Goal: Task Accomplishment & Management: Complete application form

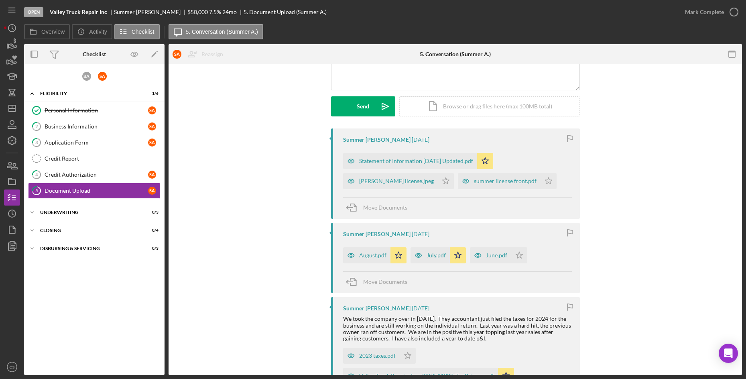
scroll to position [92, 0]
click at [162, 55] on icon "Icon/Edit" at bounding box center [155, 54] width 18 height 18
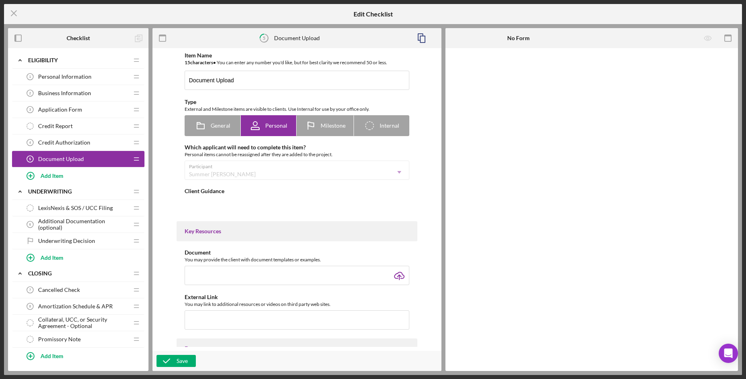
type textarea "<div><span style="text-decoration: underline;">Please upload:</span></div> <div…"
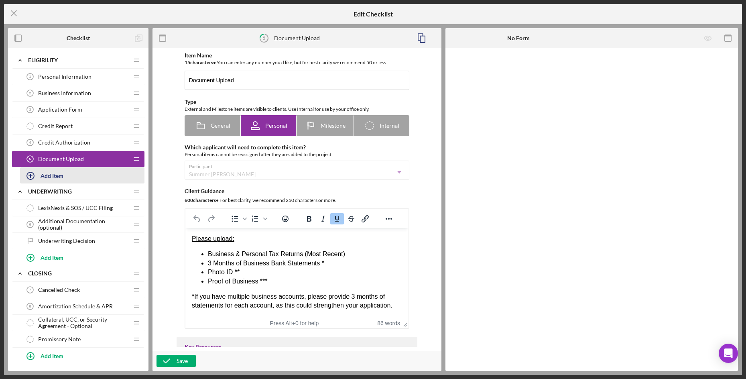
click at [54, 176] on div "Add Item" at bounding box center [52, 175] width 23 height 15
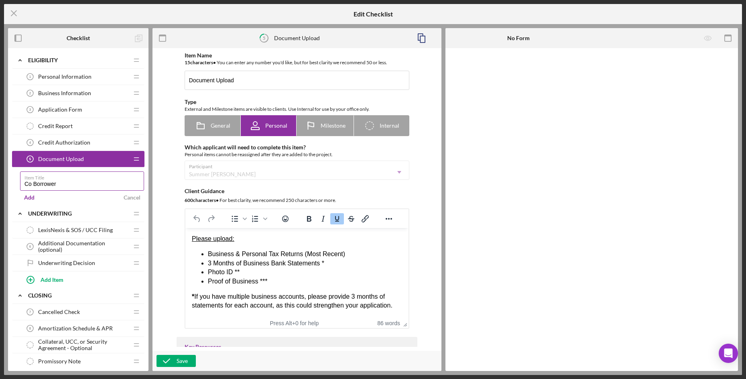
click at [83, 188] on input "Co Borrower" at bounding box center [82, 180] width 124 height 19
type input "Co Borrower"
click at [27, 197] on div "Add" at bounding box center [29, 198] width 10 height 12
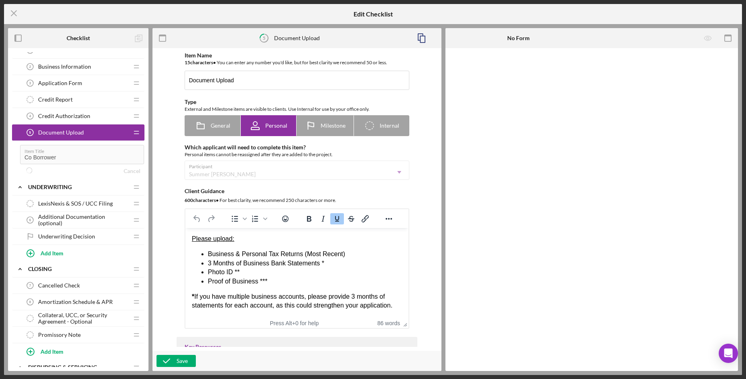
scroll to position [40, 0]
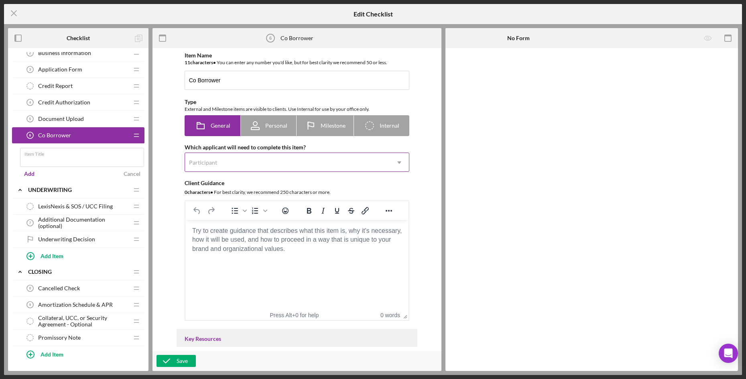
click at [261, 166] on div "Participant" at bounding box center [287, 162] width 205 height 18
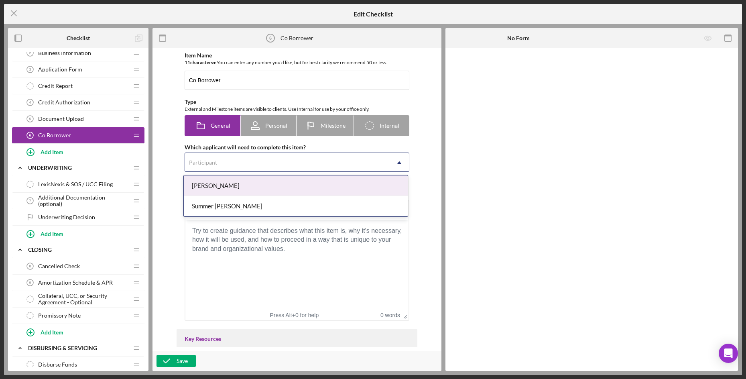
drag, startPoint x: 251, startPoint y: 186, endPoint x: 253, endPoint y: 179, distance: 6.2
click at [252, 186] on div "[PERSON_NAME]" at bounding box center [296, 185] width 224 height 20
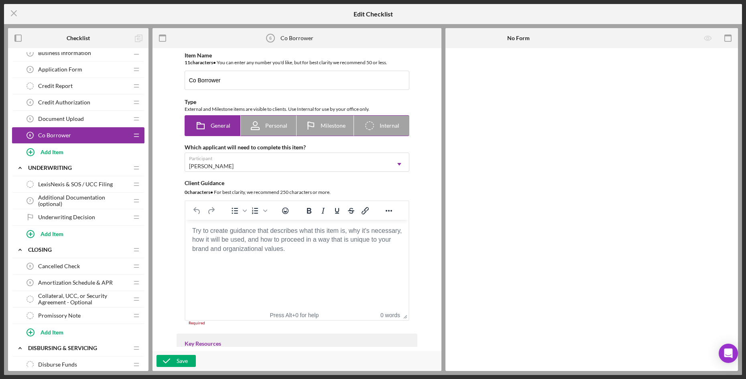
click at [272, 128] on span "Personal" at bounding box center [276, 125] width 22 height 6
radio input "false"
radio input "true"
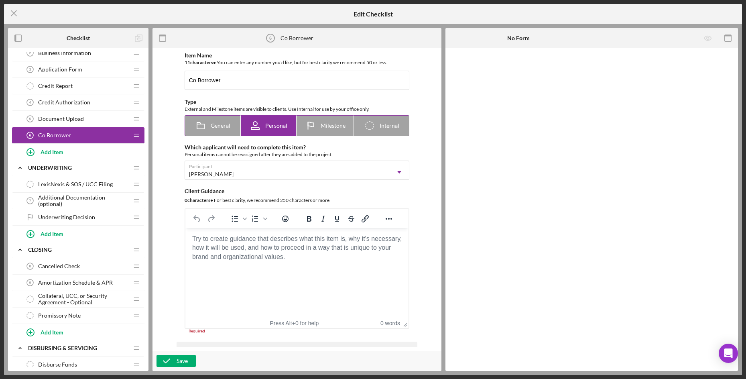
click at [198, 129] on rect at bounding box center [200, 126] width 7 height 5
radio input "true"
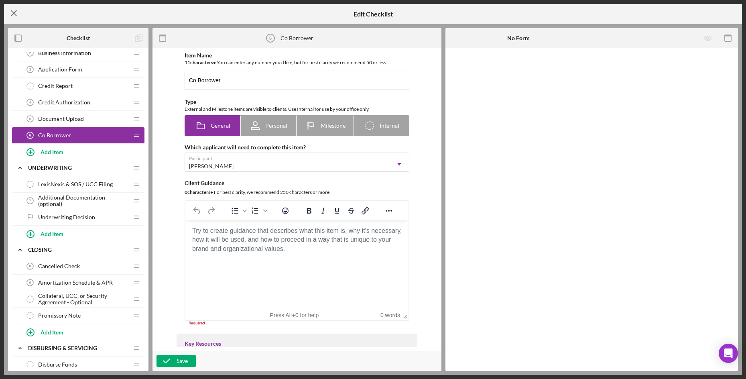
click at [10, 12] on icon "Icon/Menu Close" at bounding box center [14, 13] width 20 height 20
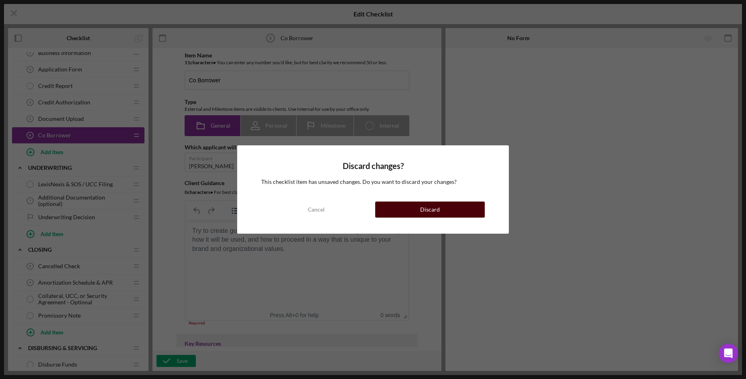
click at [418, 202] on button "Discard" at bounding box center [430, 210] width 110 height 16
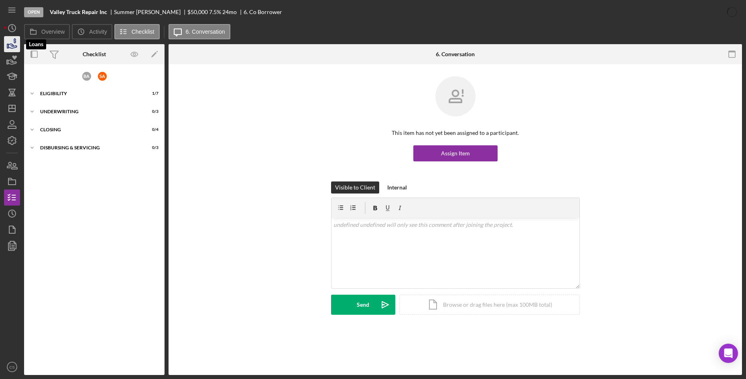
click at [12, 41] on icon "button" at bounding box center [12, 44] width 20 height 20
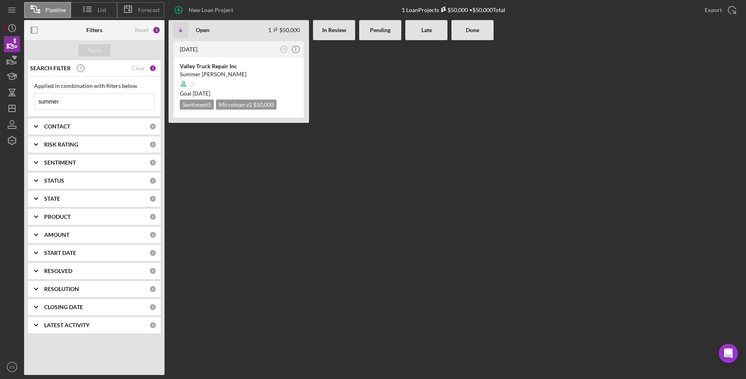
click at [86, 96] on input "summer" at bounding box center [95, 102] width 120 height 16
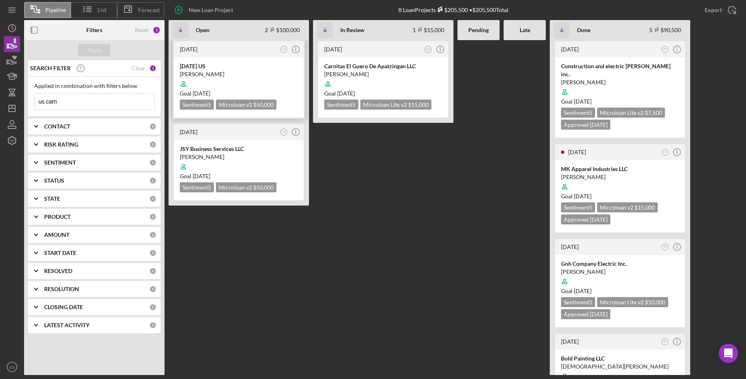
type input "us carn"
click at [223, 71] on div "[PERSON_NAME]" at bounding box center [239, 74] width 118 height 8
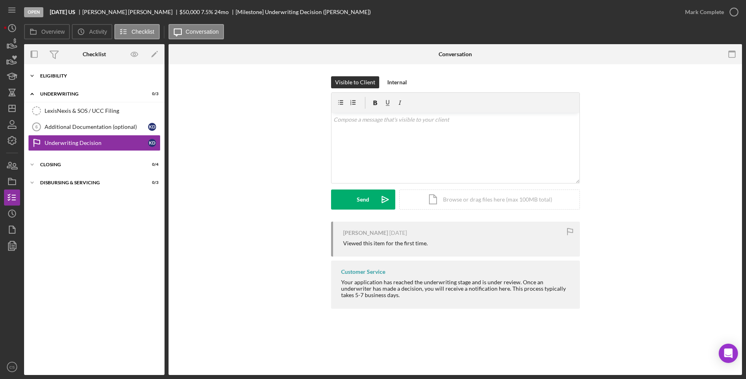
click at [60, 75] on div "Eligibility" at bounding box center [97, 75] width 114 height 5
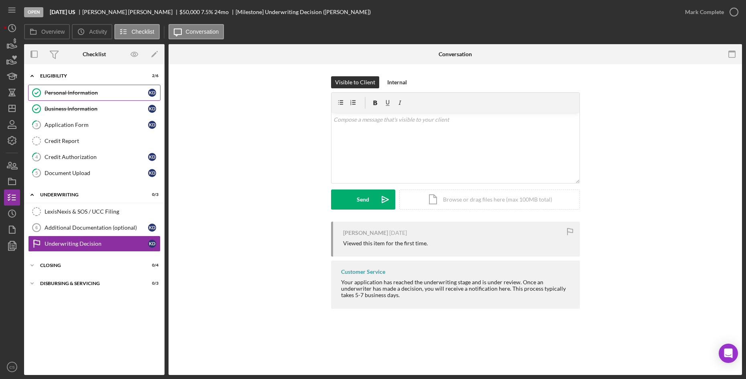
click at [67, 92] on div "Personal Information" at bounding box center [97, 93] width 104 height 6
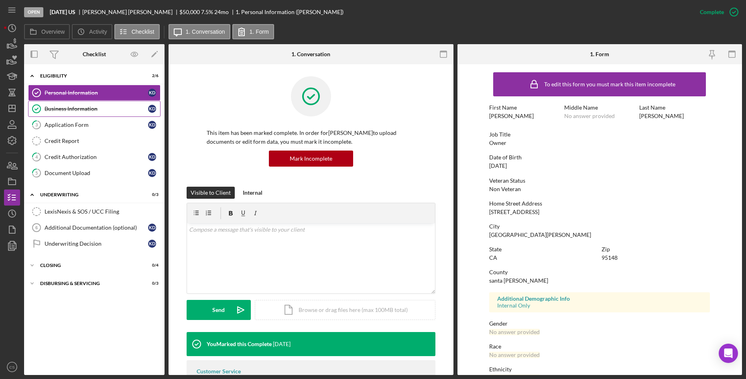
click at [102, 113] on link "Business Information Business Information K D" at bounding box center [94, 109] width 133 height 16
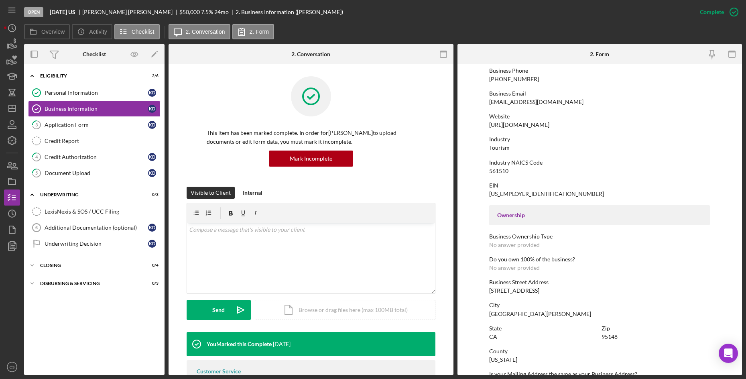
scroll to position [161, 0]
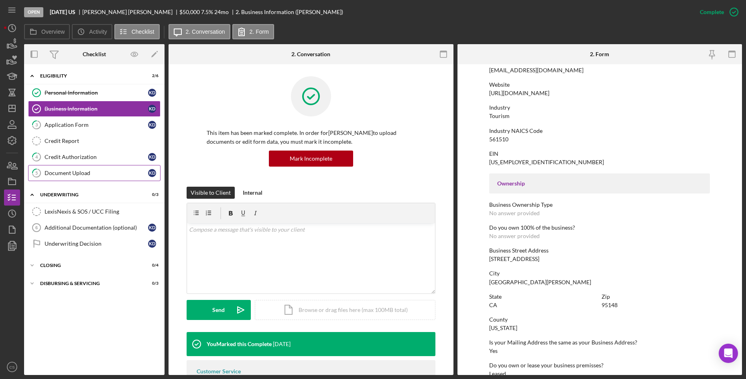
click at [88, 179] on link "5 Document Upload K D" at bounding box center [94, 173] width 133 height 16
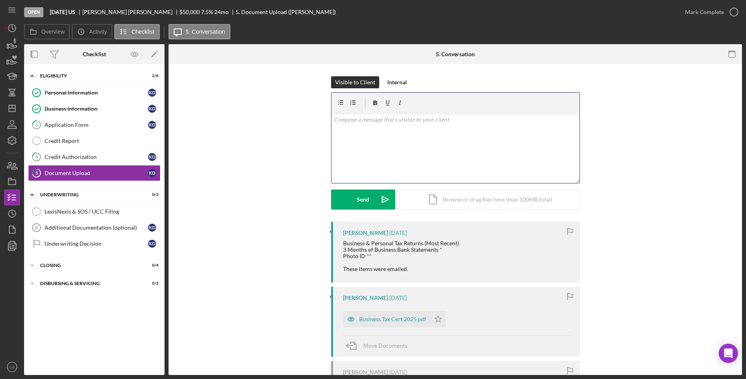
click at [429, 139] on div "v Color teal Color pink Remove color Add row above Add row below Add column bef…" at bounding box center [456, 148] width 248 height 70
click at [469, 206] on div "Icon/Document Browse or drag files here (max 100MB total) Tap to choose files o…" at bounding box center [490, 200] width 181 height 20
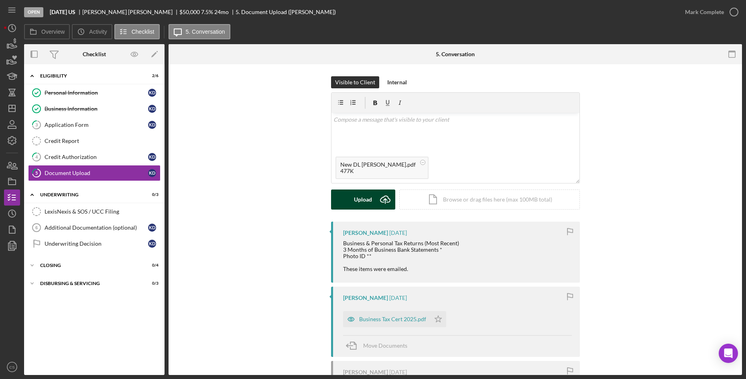
click at [368, 196] on div "Upload" at bounding box center [363, 200] width 18 height 20
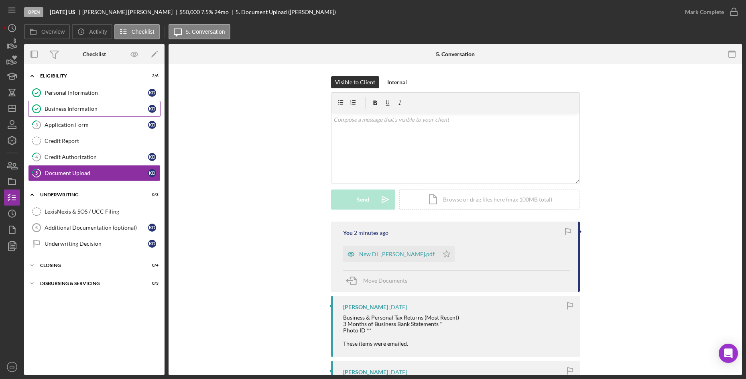
drag, startPoint x: 104, startPoint y: 111, endPoint x: 141, endPoint y: 115, distance: 37.2
click at [104, 111] on div "Business Information" at bounding box center [97, 109] width 104 height 6
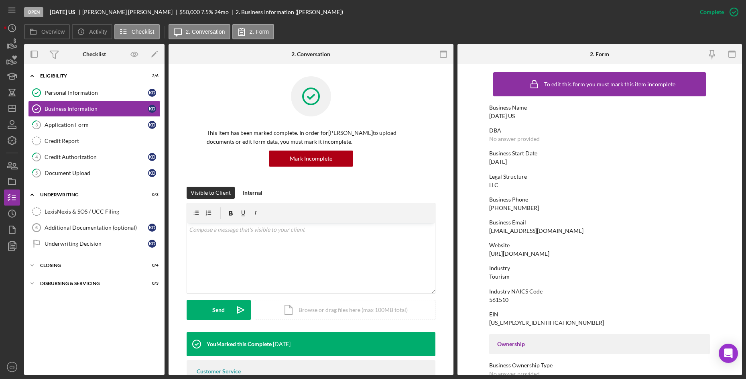
scroll to position [40, 0]
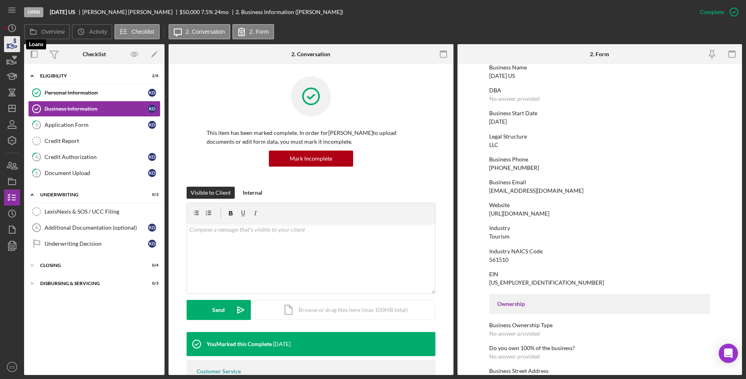
drag, startPoint x: 6, startPoint y: 36, endPoint x: 19, endPoint y: 51, distance: 19.6
click at [6, 36] on icon "button" at bounding box center [12, 44] width 20 height 20
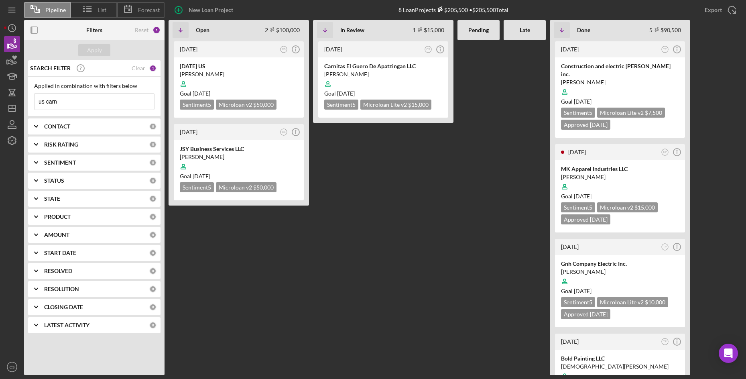
click at [135, 102] on input "us carn" at bounding box center [95, 102] width 120 height 16
click at [136, 102] on input "us carn" at bounding box center [95, 102] width 120 height 16
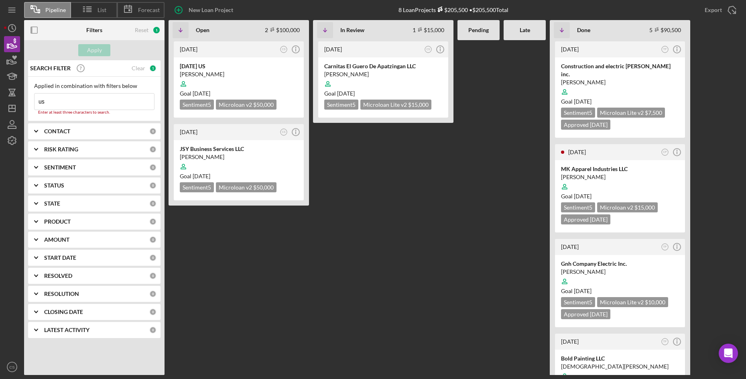
type input "u"
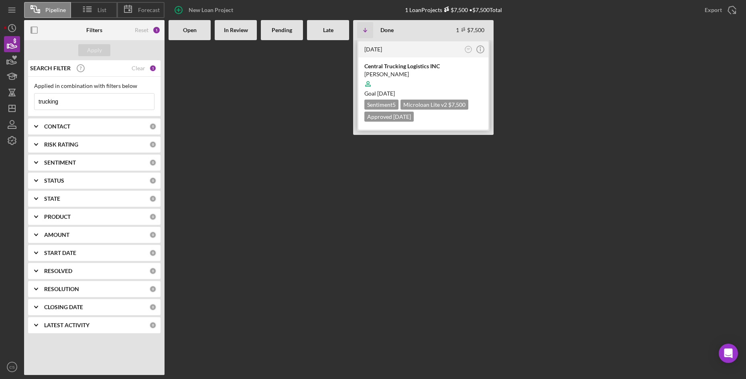
type input "trucking"
click at [412, 50] on div "[DATE]" at bounding box center [414, 49] width 98 height 6
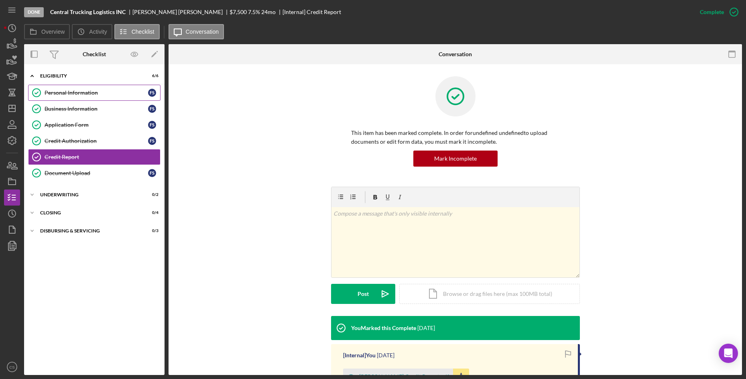
click at [108, 98] on link "Personal Information Personal Information F S" at bounding box center [94, 93] width 133 height 16
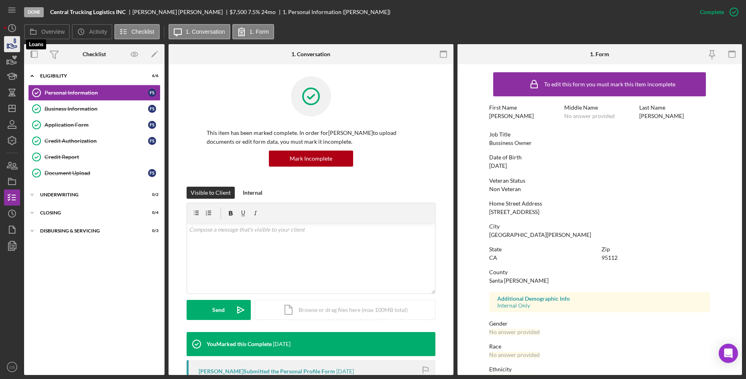
click at [10, 44] on icon "button" at bounding box center [12, 46] width 8 height 4
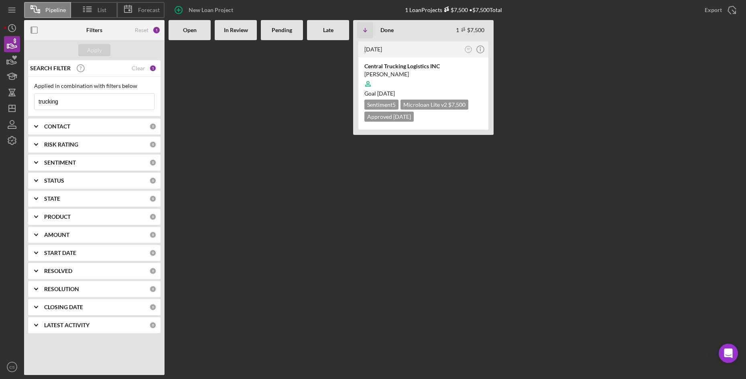
click at [74, 100] on input "trucking" at bounding box center [95, 102] width 120 height 16
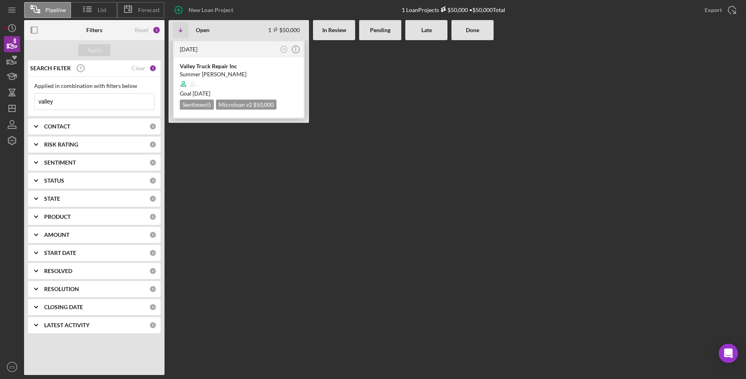
type input "valley"
click at [212, 69] on div "Valley Truck Repair Inc" at bounding box center [239, 66] width 118 height 8
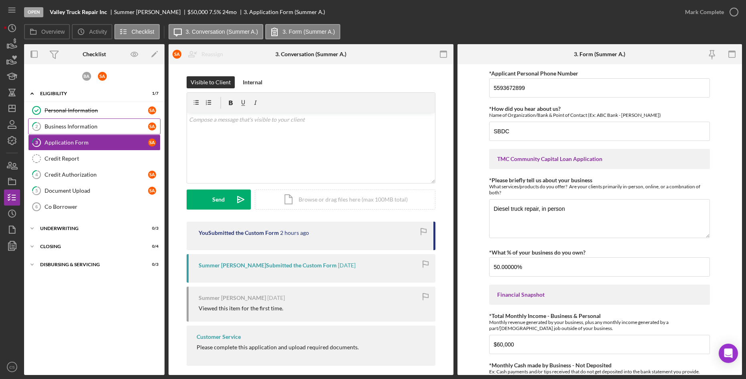
click at [86, 128] on div "Business Information" at bounding box center [97, 126] width 104 height 6
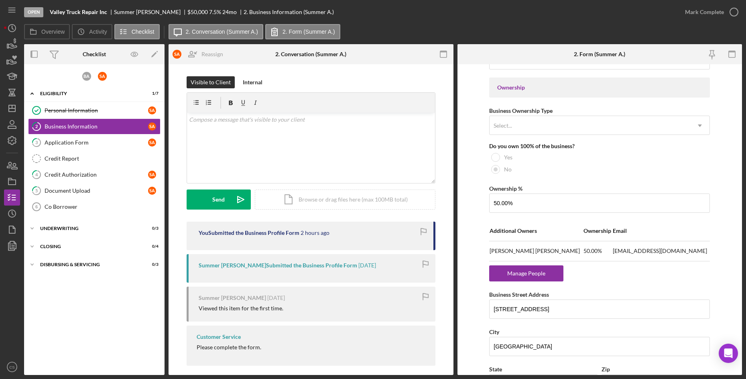
scroll to position [442, 0]
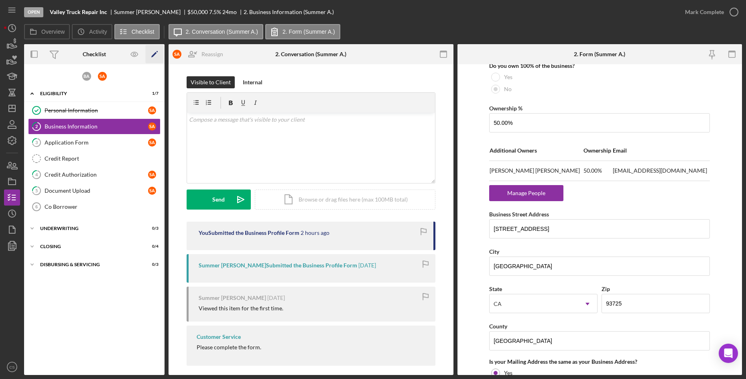
click at [153, 54] on icon "Icon/Edit" at bounding box center [155, 54] width 18 height 18
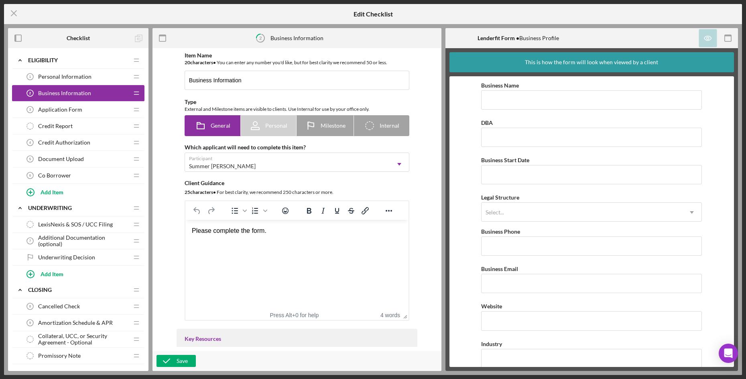
click at [63, 175] on span "Co Borrower" at bounding box center [54, 175] width 33 height 6
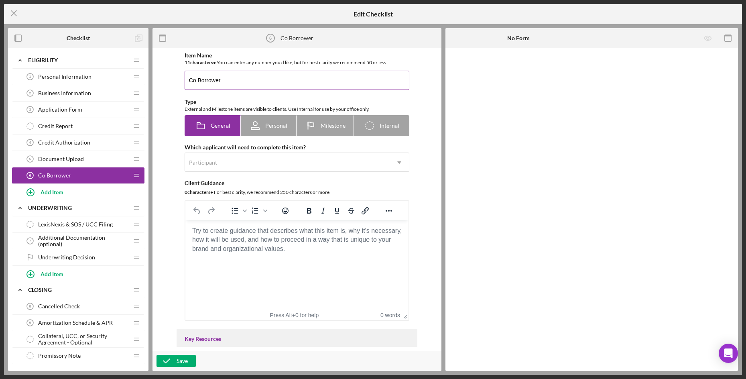
click at [229, 80] on input "Co Borrower" at bounding box center [297, 80] width 225 height 19
click at [235, 78] on input "Co Borrower Applicarion" at bounding box center [297, 80] width 225 height 19
type input "Co Borrower Application"
click at [245, 165] on div "Participant" at bounding box center [287, 162] width 205 height 18
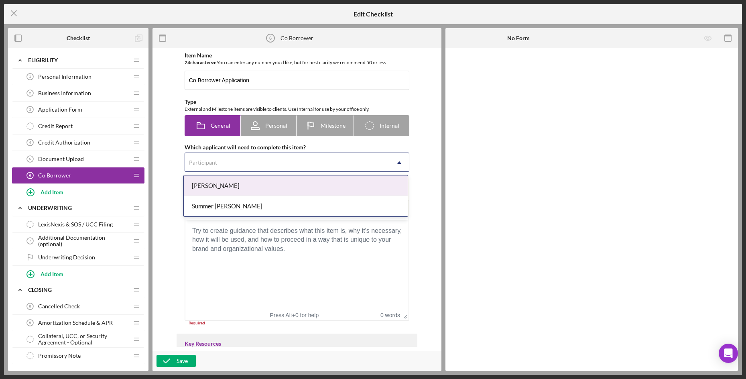
click at [246, 190] on div "[PERSON_NAME]" at bounding box center [296, 185] width 224 height 20
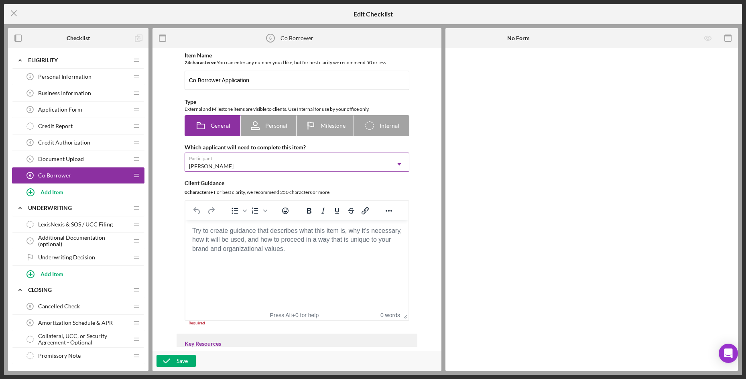
click at [234, 163] on div "[PERSON_NAME]" at bounding box center [287, 166] width 205 height 18
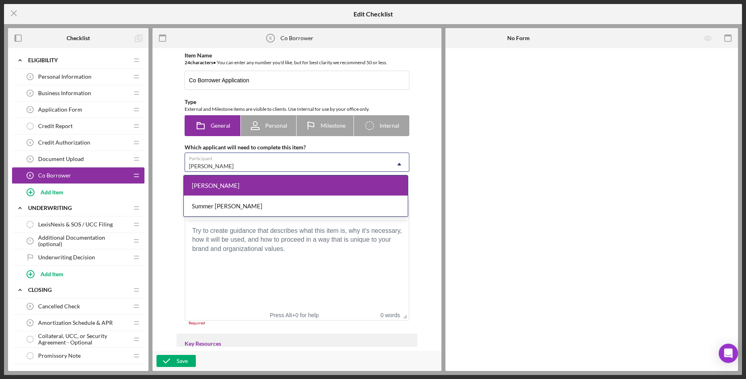
click at [260, 180] on div "[PERSON_NAME]" at bounding box center [296, 185] width 224 height 20
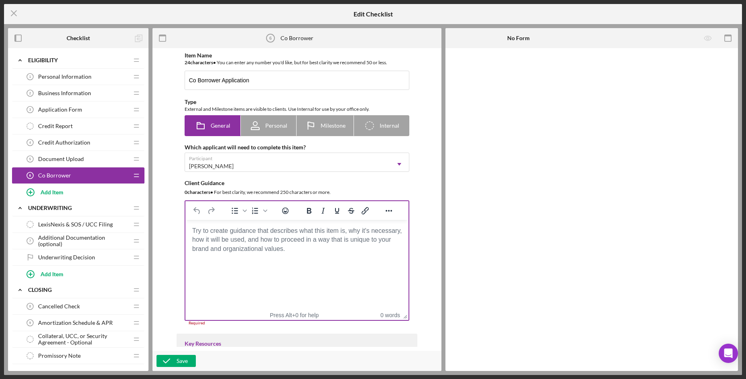
click at [290, 235] on body "Rich Text Area. Press ALT-0 for help." at bounding box center [297, 230] width 210 height 9
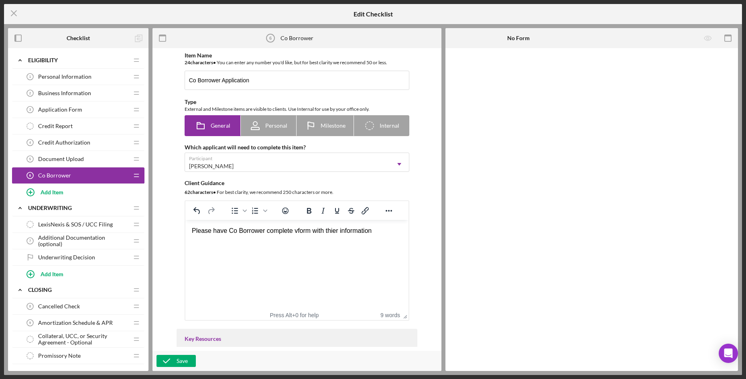
click at [329, 230] on div "Please have Co Borrower complete vform with thier information" at bounding box center [297, 230] width 210 height 9
click at [296, 231] on div "Please have Co Borrower complete vform with their information" at bounding box center [297, 230] width 210 height 9
click at [375, 231] on div "Please have Co Borrower complete form with their information" at bounding box center [297, 230] width 210 height 9
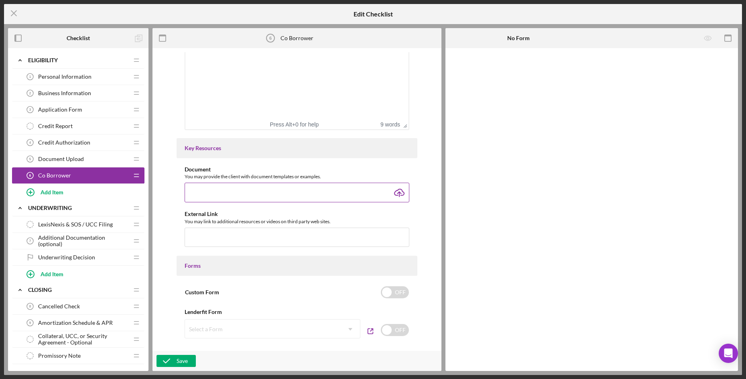
scroll to position [201, 0]
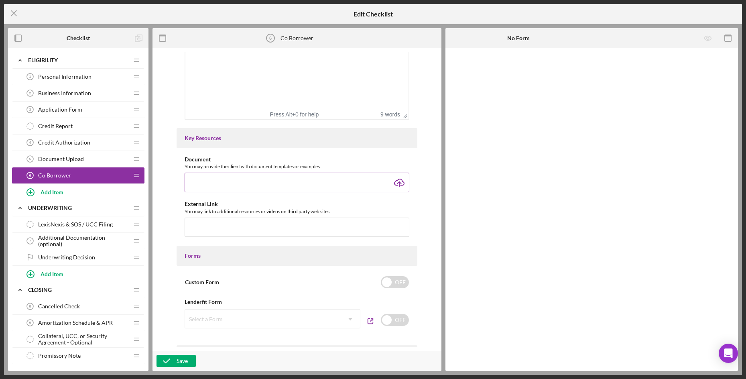
click at [259, 179] on input "file" at bounding box center [297, 182] width 225 height 19
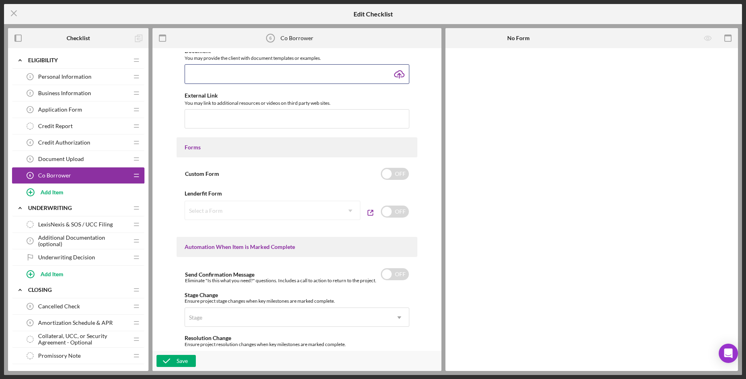
scroll to position [321, 0]
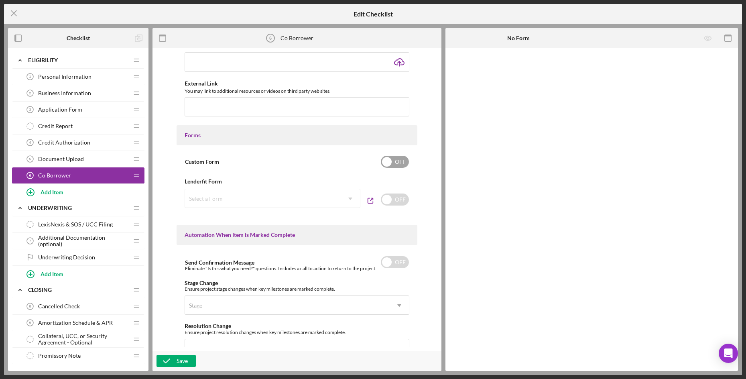
click at [393, 161] on input "checkbox" at bounding box center [395, 162] width 28 height 12
checkbox input "true"
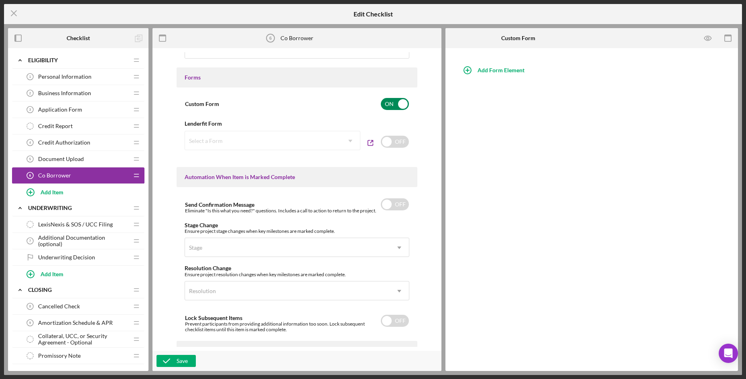
scroll to position [361, 0]
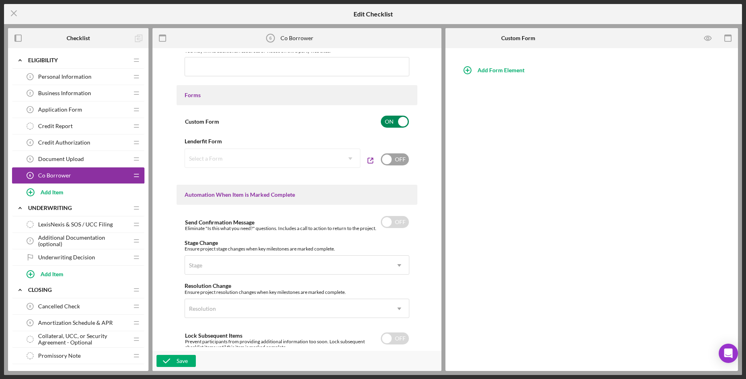
click at [399, 157] on input "checkbox" at bounding box center [395, 159] width 28 height 12
checkbox input "true"
checkbox input "false"
click at [292, 162] on div "Select a Form" at bounding box center [263, 158] width 156 height 18
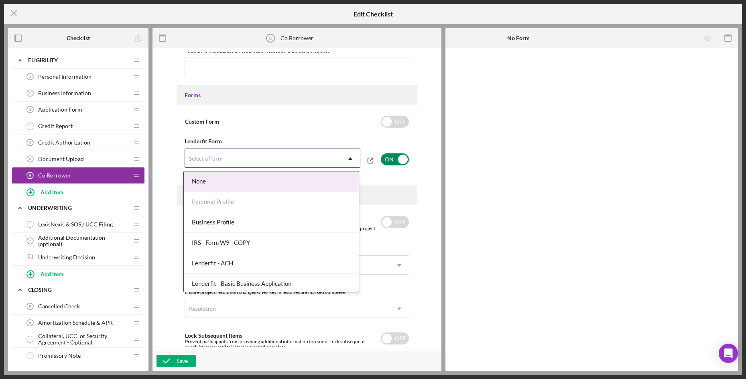
click at [397, 155] on input "checkbox" at bounding box center [395, 159] width 28 height 12
checkbox input "false"
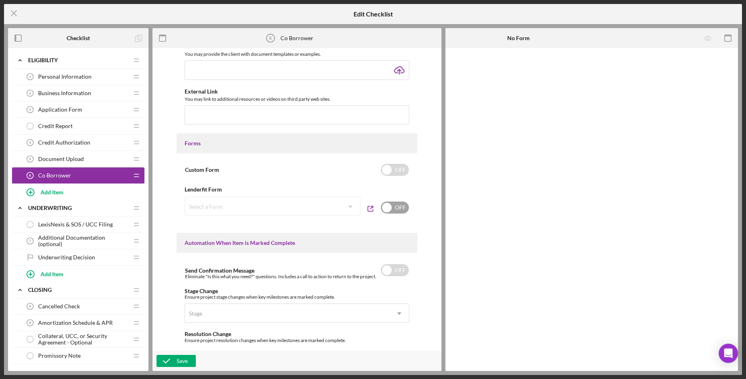
scroll to position [241, 0]
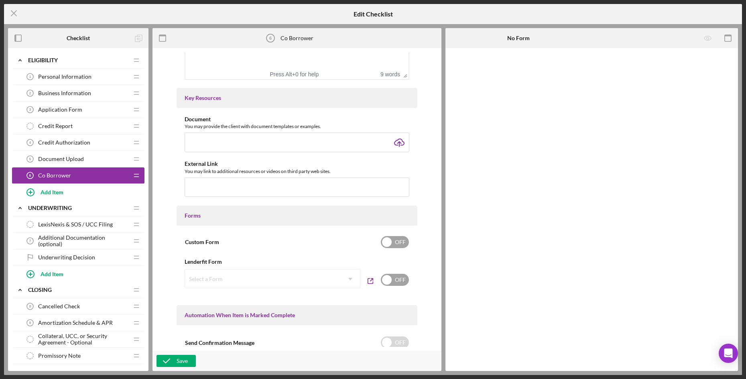
click at [389, 240] on input "checkbox" at bounding box center [395, 242] width 28 height 12
checkbox input "true"
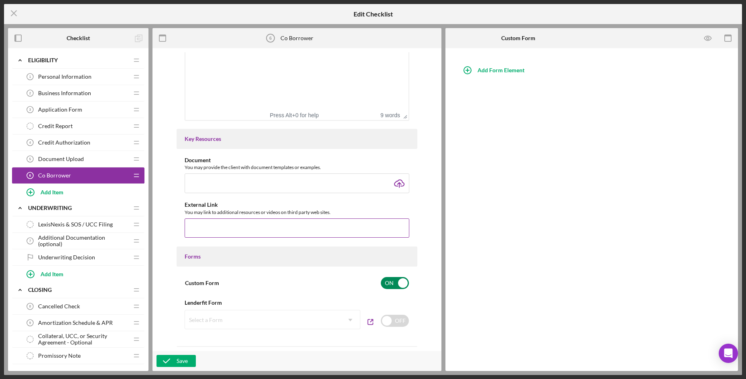
scroll to position [201, 0]
click at [504, 65] on div "Add Form Element" at bounding box center [501, 70] width 47 height 16
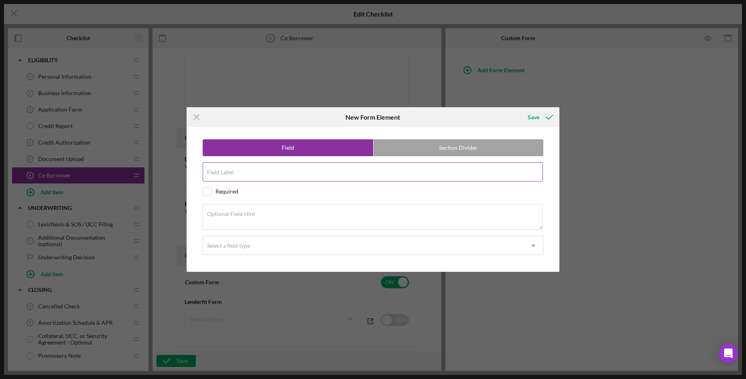
click at [321, 175] on input "Field Label" at bounding box center [373, 171] width 341 height 19
type input "Personal Information"
drag, startPoint x: 207, startPoint y: 192, endPoint x: 234, endPoint y: 189, distance: 27.5
click at [207, 190] on input "checkbox" at bounding box center [207, 192] width 8 height 8
checkbox input "true"
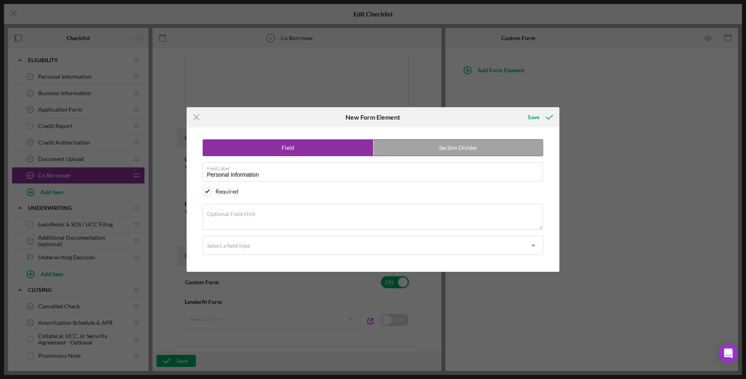
click at [417, 147] on label "Section Divider" at bounding box center [459, 148] width 170 height 16
radio input "false"
radio input "true"
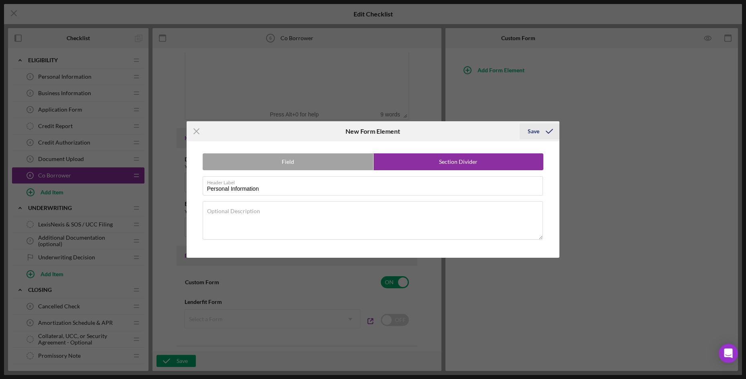
click at [549, 130] on icon "submit" at bounding box center [550, 131] width 20 height 20
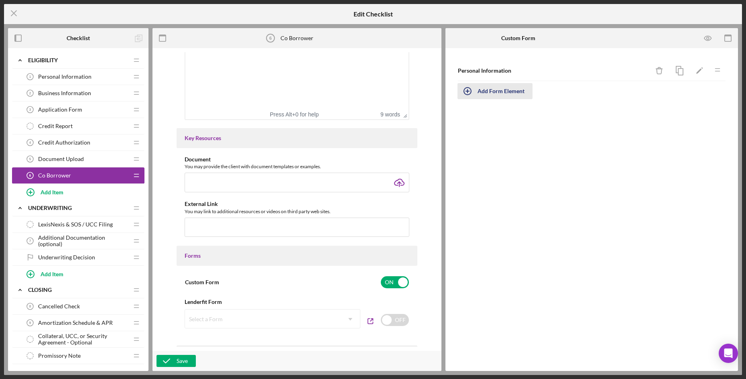
click at [521, 90] on div "Add Form Element" at bounding box center [501, 91] width 47 height 16
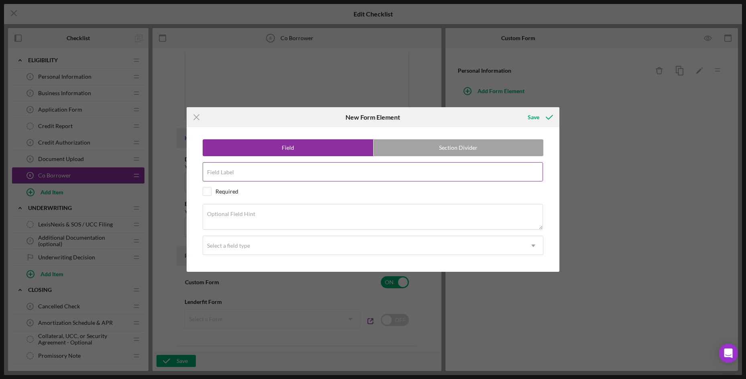
click at [276, 172] on input "Field Label" at bounding box center [373, 171] width 341 height 19
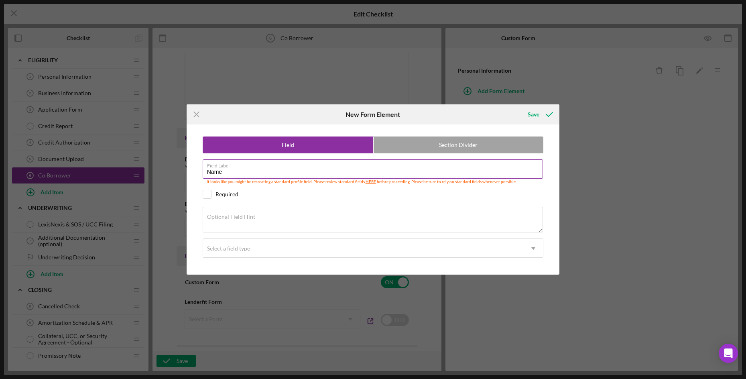
type input "Name"
drag, startPoint x: 204, startPoint y: 192, endPoint x: 209, endPoint y: 195, distance: 5.6
click at [204, 192] on input "checkbox" at bounding box center [207, 194] width 8 height 8
click at [292, 194] on div "Required" at bounding box center [373, 194] width 341 height 9
checkbox input "false"
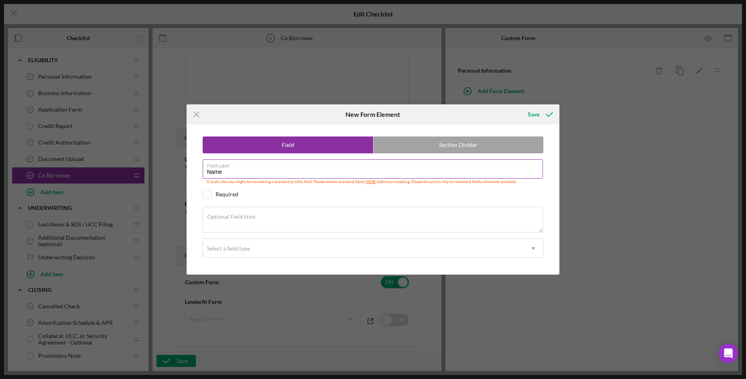
click at [265, 174] on input "Name" at bounding box center [373, 168] width 341 height 19
click at [284, 222] on textarea "Optional Field Hint" at bounding box center [373, 220] width 341 height 26
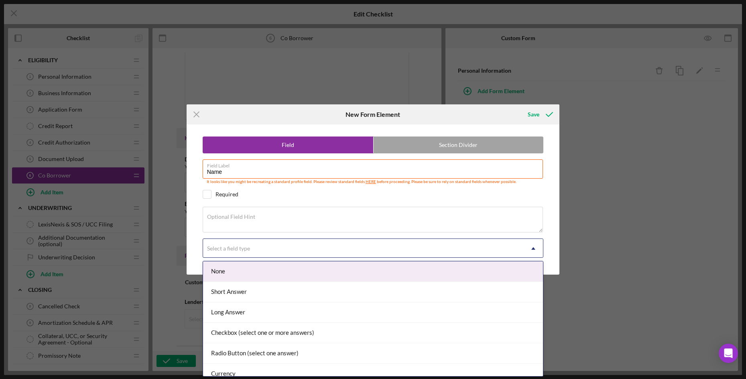
click at [271, 250] on div "Select a field type" at bounding box center [363, 248] width 321 height 18
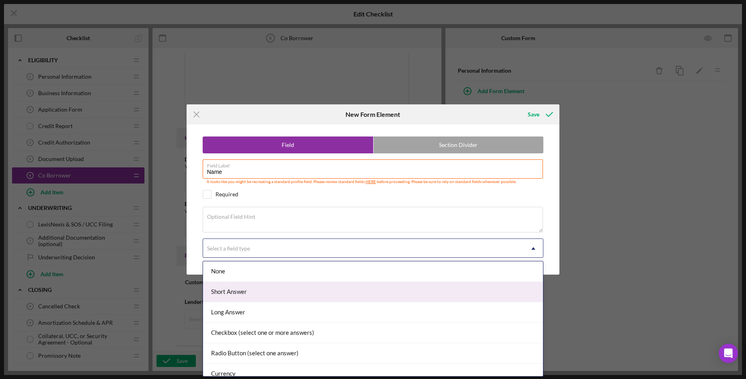
click at [260, 290] on div "Short Answer" at bounding box center [373, 292] width 341 height 20
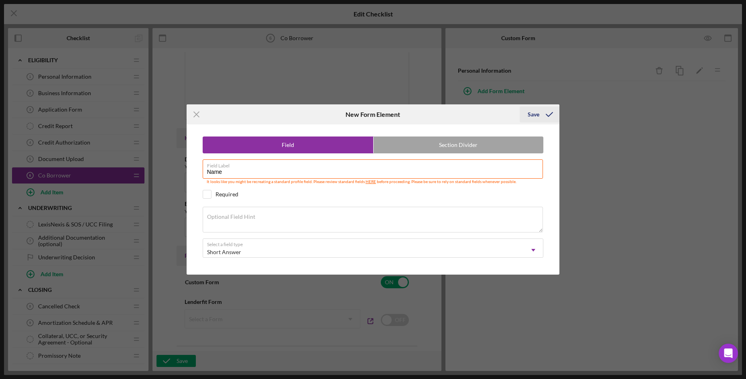
click at [540, 110] on icon "submit" at bounding box center [550, 114] width 20 height 20
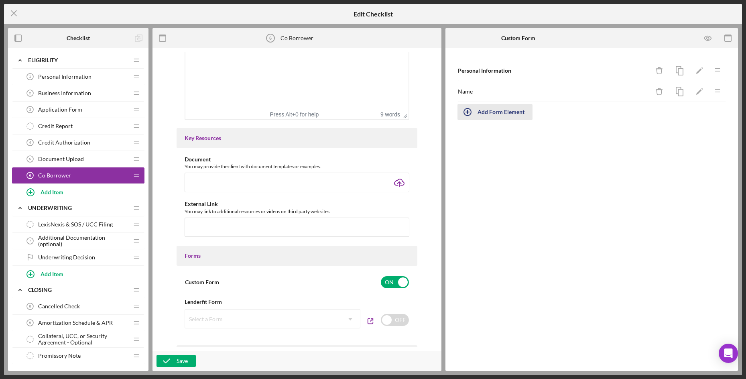
click at [521, 115] on div "Add Form Element" at bounding box center [501, 112] width 47 height 16
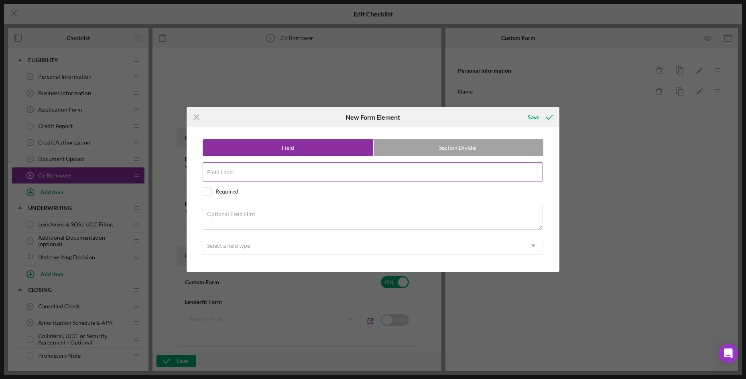
click at [261, 171] on div "Field Label" at bounding box center [373, 172] width 341 height 20
type input "Email"
click at [203, 190] on input "checkbox" at bounding box center [207, 192] width 8 height 8
checkbox input "true"
click at [252, 249] on div "Select a field type" at bounding box center [363, 246] width 321 height 18
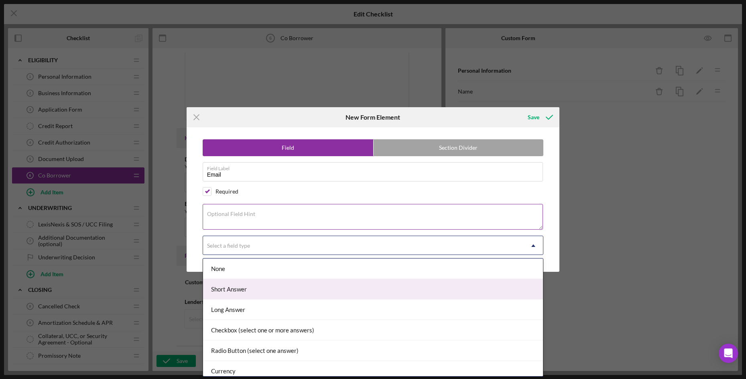
drag, startPoint x: 251, startPoint y: 289, endPoint x: 318, endPoint y: 217, distance: 98.6
click at [253, 286] on div "Short Answer" at bounding box center [373, 289] width 341 height 20
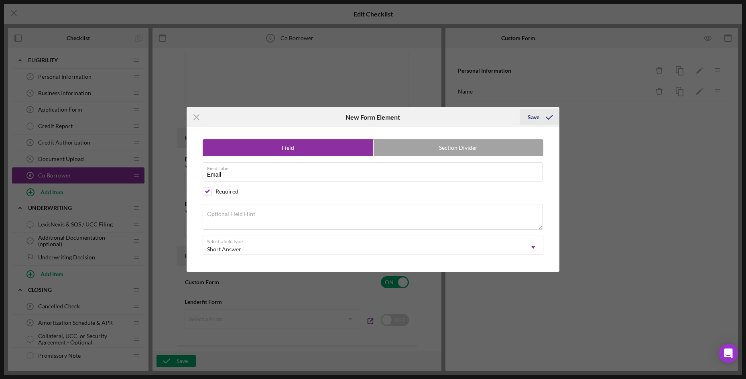
click at [538, 117] on div "Save" at bounding box center [534, 117] width 12 height 16
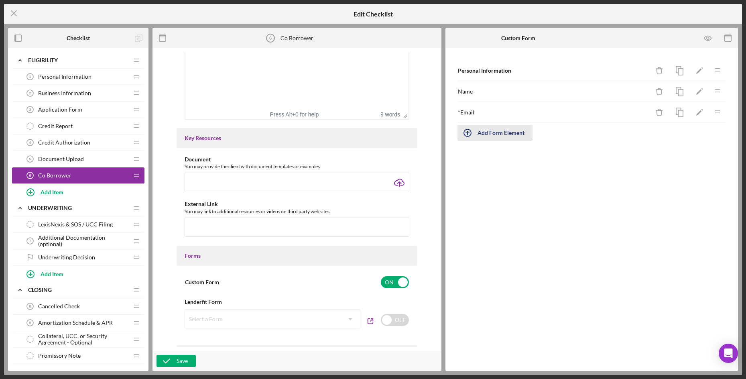
click at [502, 126] on div "Add Form Element" at bounding box center [501, 133] width 47 height 16
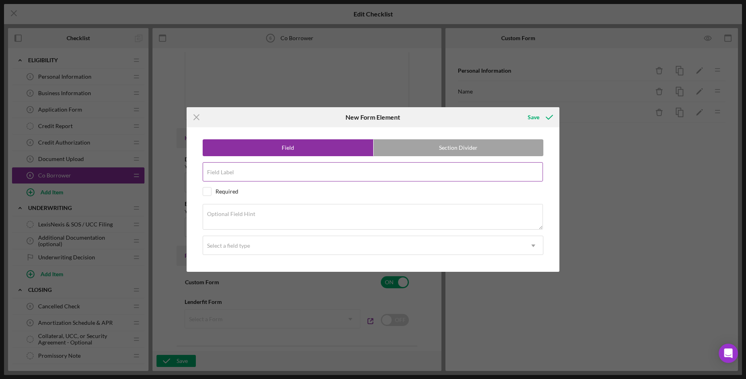
click at [237, 169] on div "Field Label" at bounding box center [373, 172] width 341 height 20
type input "Phone Number"
drag, startPoint x: 206, startPoint y: 190, endPoint x: 241, endPoint y: 243, distance: 63.1
click at [208, 190] on input "checkbox" at bounding box center [207, 192] width 8 height 8
checkbox input "true"
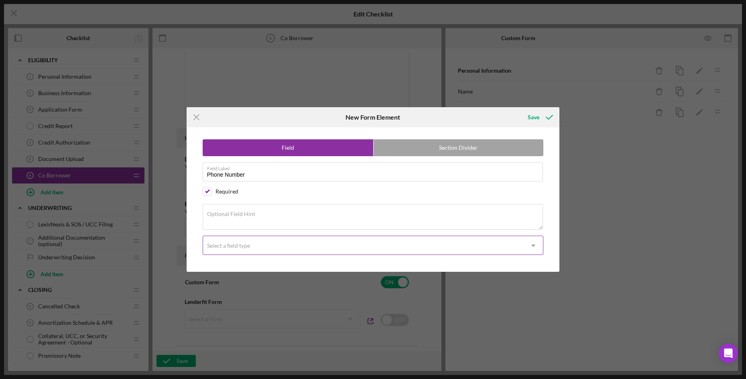
click at [231, 244] on div "Select a field type" at bounding box center [228, 246] width 43 height 6
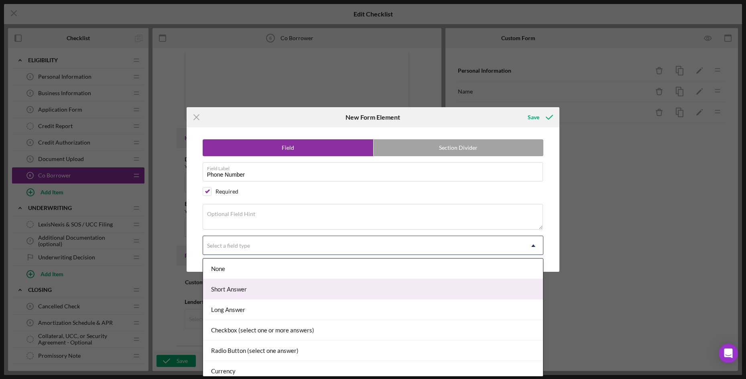
click at [250, 285] on div "Short Answer" at bounding box center [373, 289] width 341 height 20
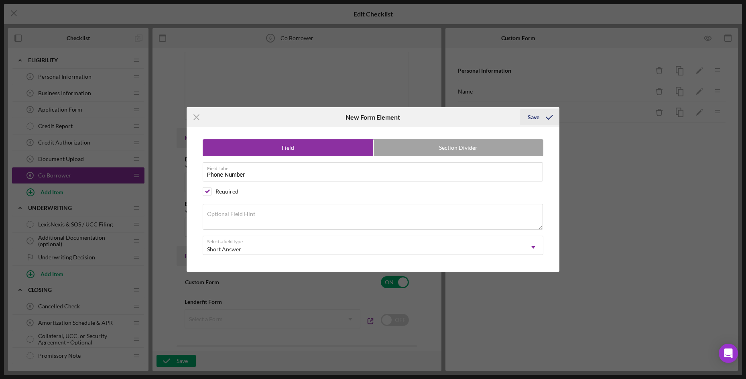
click at [538, 119] on div "Save" at bounding box center [534, 117] width 12 height 16
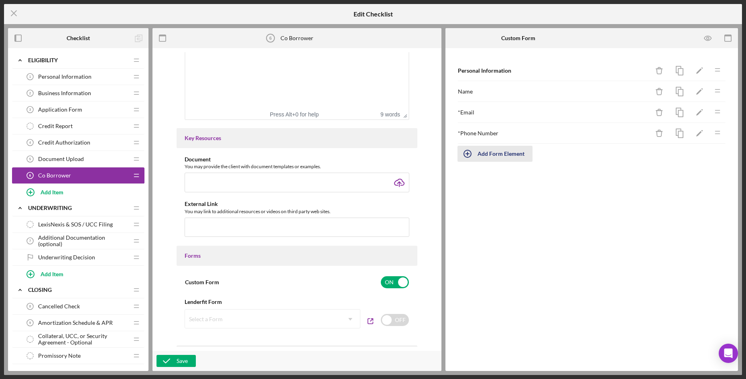
click at [494, 153] on div "Add Form Element" at bounding box center [501, 154] width 47 height 16
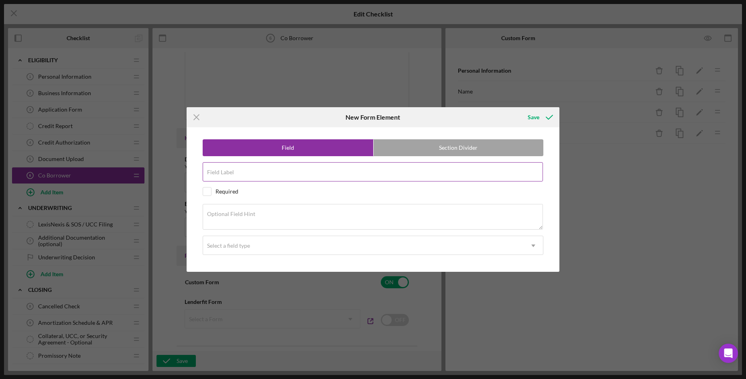
click at [233, 170] on label "Field Label" at bounding box center [220, 172] width 27 height 6
click at [233, 170] on input "Field Label" at bounding box center [373, 171] width 341 height 19
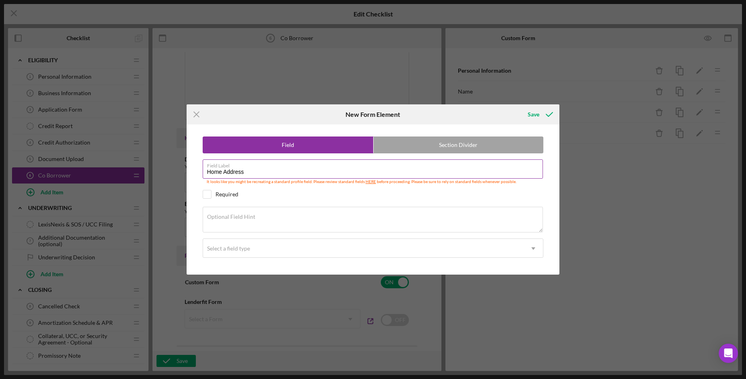
drag, startPoint x: 224, startPoint y: 169, endPoint x: 241, endPoint y: 169, distance: 17.3
click at [225, 168] on div "Field Label Home Address It looks like you might be recreating a standard profi…" at bounding box center [373, 172] width 341 height 26
click at [266, 171] on input "Home Address" at bounding box center [373, 168] width 341 height 19
type input "Home Address"
click at [206, 198] on input "checkbox" at bounding box center [207, 194] width 8 height 8
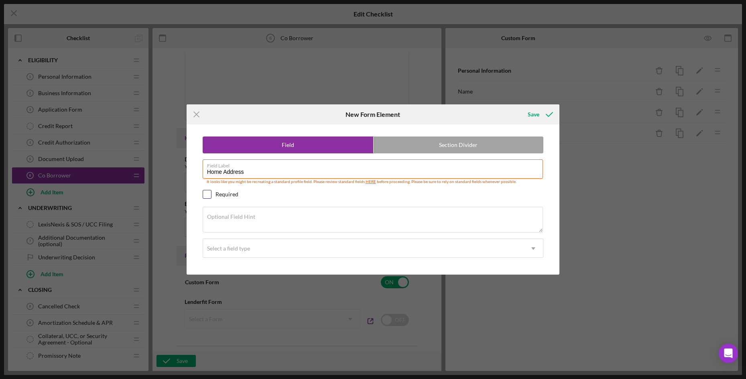
checkbox input "true"
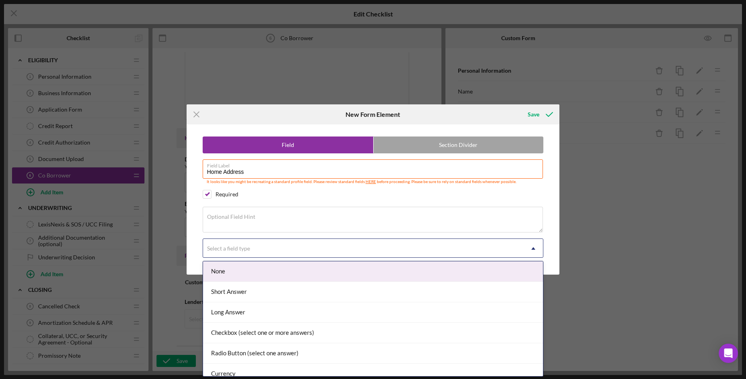
click at [252, 251] on div "Select a field type" at bounding box center [363, 248] width 321 height 18
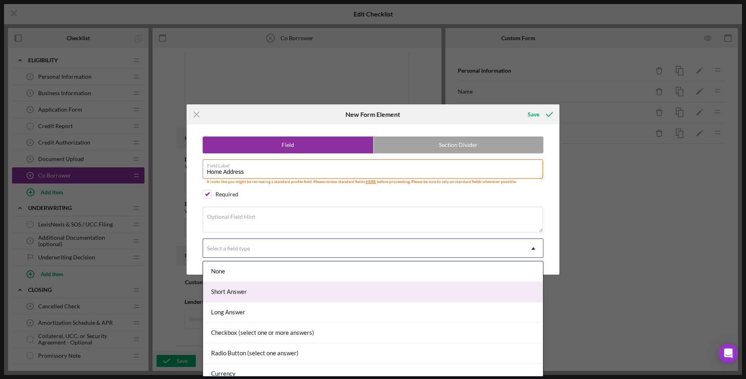
click at [261, 290] on div "Short Answer" at bounding box center [373, 292] width 341 height 20
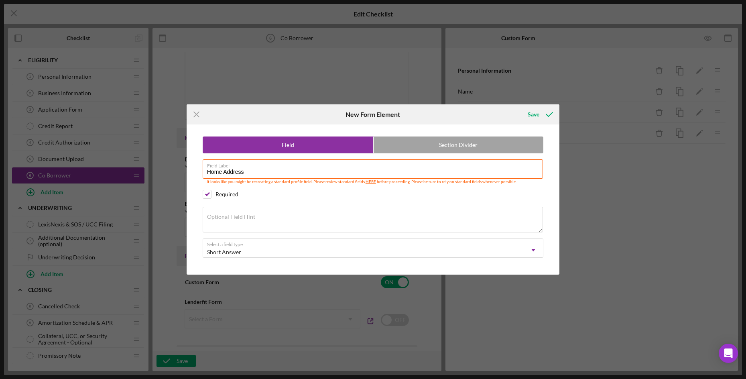
drag, startPoint x: 371, startPoint y: 273, endPoint x: 375, endPoint y: 234, distance: 39.6
click at [367, 267] on div "Field Section Divider Field Label Home Address It looks like you might be recre…" at bounding box center [373, 199] width 365 height 150
click at [542, 116] on icon "submit" at bounding box center [550, 114] width 20 height 20
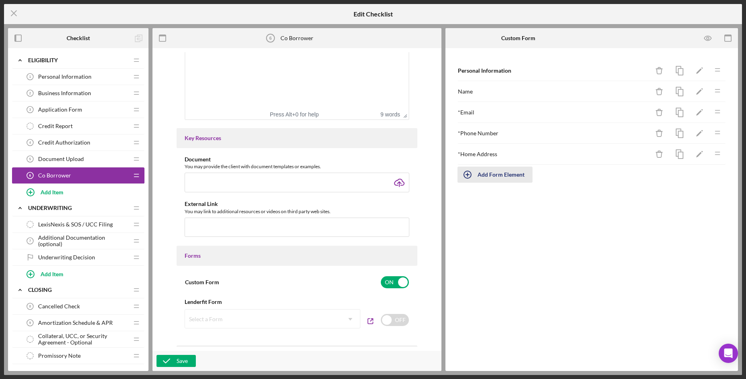
click at [504, 179] on div "Add Form Element" at bounding box center [501, 175] width 47 height 16
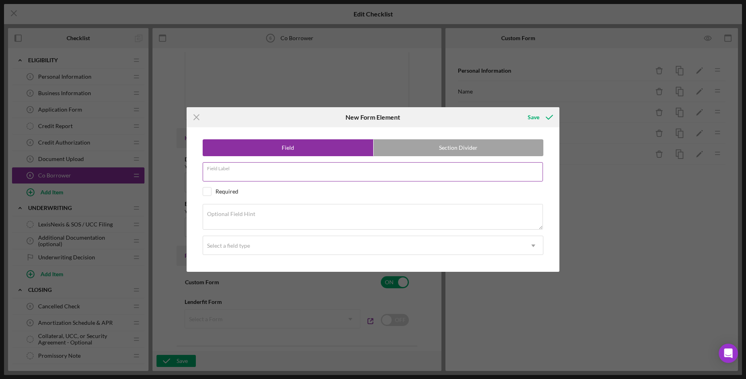
click at [280, 175] on input "Field Label" at bounding box center [373, 171] width 341 height 19
type input "a"
type input "Annual Household Income"
click at [206, 189] on input "checkbox" at bounding box center [207, 192] width 8 height 8
checkbox input "true"
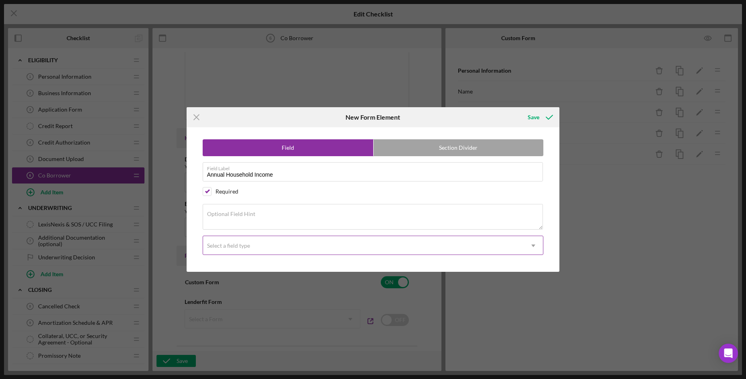
click at [283, 250] on div "Select a field type" at bounding box center [363, 246] width 321 height 18
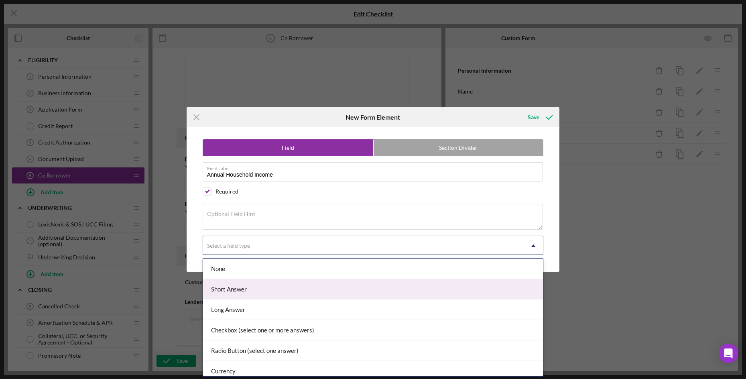
click at [271, 295] on div "Short Answer" at bounding box center [373, 289] width 341 height 20
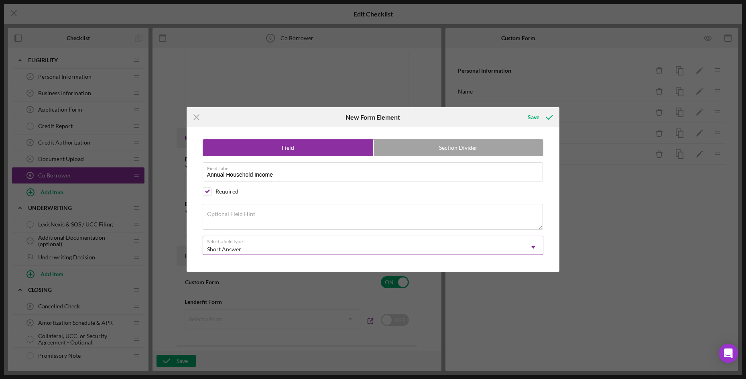
drag, startPoint x: 340, startPoint y: 250, endPoint x: 333, endPoint y: 255, distance: 8.4
click at [340, 249] on div "Short Answer" at bounding box center [363, 249] width 321 height 18
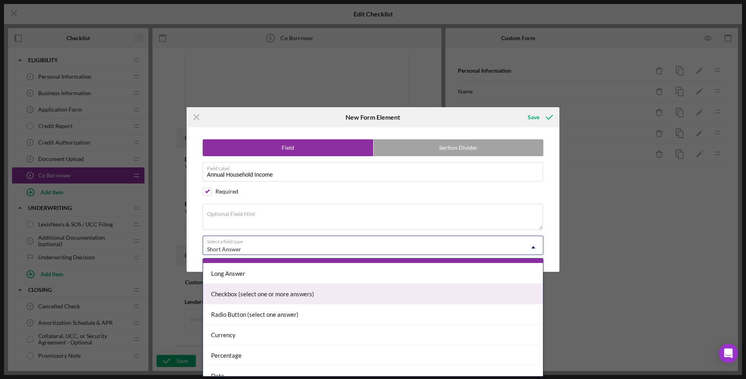
scroll to position [80, 0]
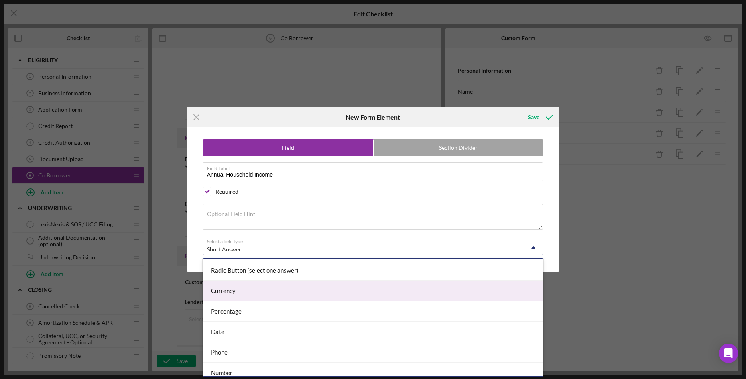
click at [249, 292] on div "Currency" at bounding box center [373, 291] width 341 height 20
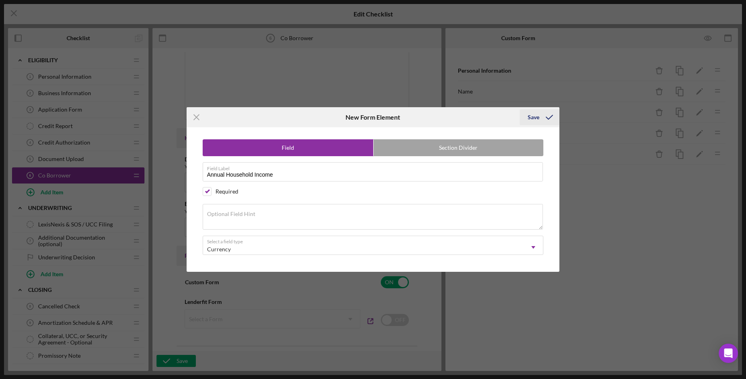
click at [536, 114] on div "Save" at bounding box center [534, 117] width 12 height 16
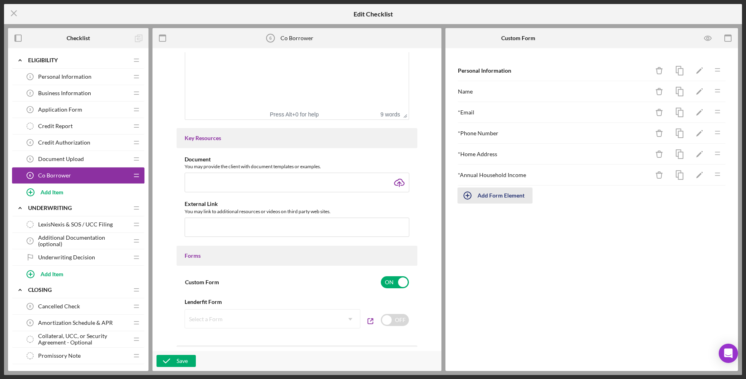
click at [496, 196] on div "Add Form Element" at bounding box center [501, 196] width 47 height 16
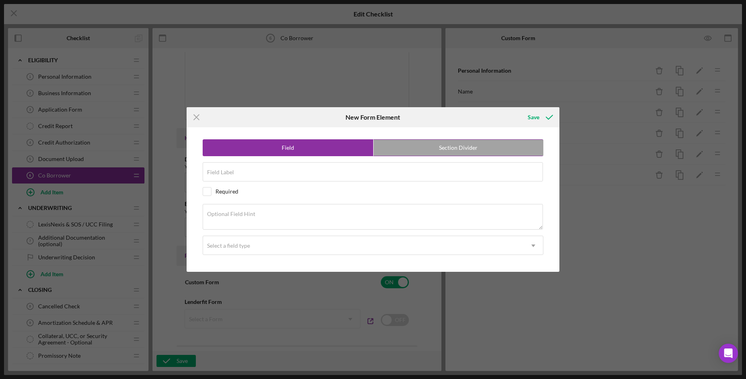
click at [413, 153] on label "Section Divider" at bounding box center [459, 148] width 170 height 16
radio input "false"
radio input "true"
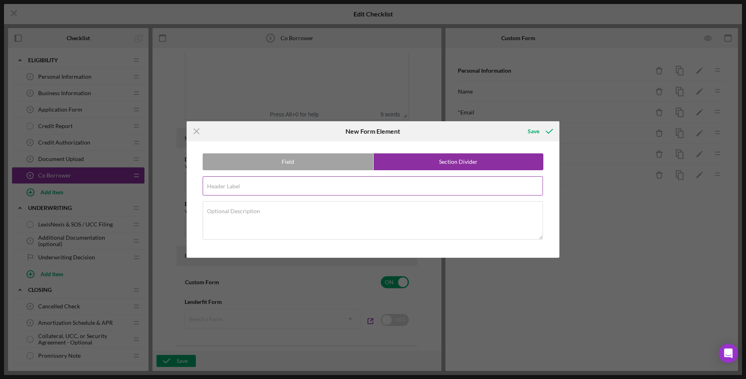
click at [242, 186] on div "Header Label Required" at bounding box center [373, 186] width 341 height 20
click at [231, 190] on input "Demografic Information" at bounding box center [373, 185] width 341 height 19
type input "Demographic Information"
click at [283, 205] on div "Optional Description" at bounding box center [373, 221] width 341 height 40
click at [473, 163] on label "Section Divider" at bounding box center [459, 162] width 170 height 16
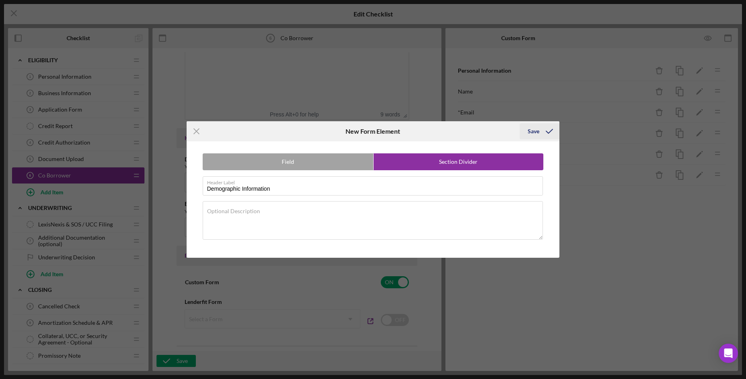
drag, startPoint x: 541, startPoint y: 134, endPoint x: 517, endPoint y: 146, distance: 26.6
click at [541, 134] on icon "submit" at bounding box center [550, 131] width 20 height 20
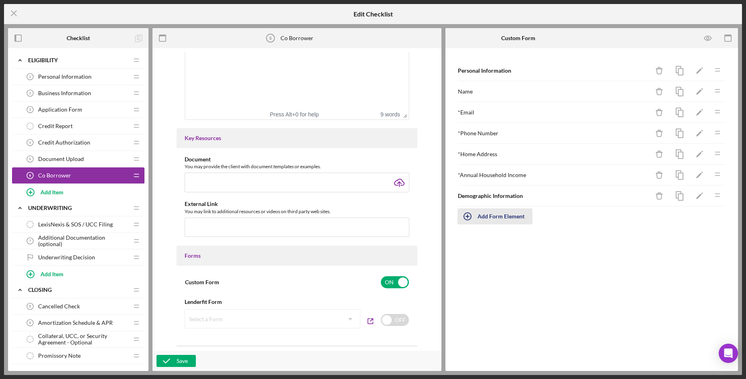
click at [492, 218] on div "Add Form Element" at bounding box center [501, 216] width 47 height 16
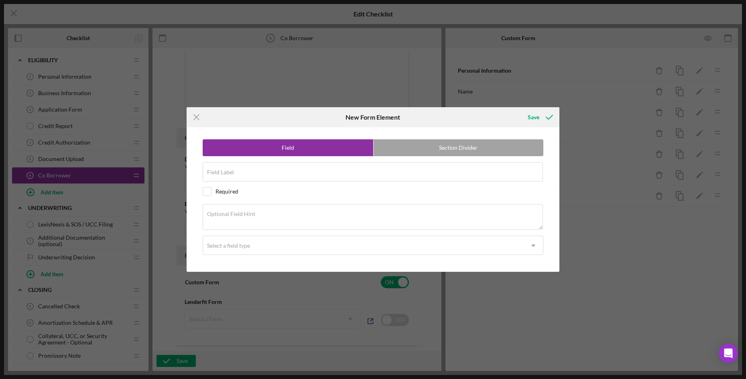
click at [247, 184] on div "Field Section Divider Field Label Required Optional Field Hint Select a field t…" at bounding box center [373, 199] width 365 height 145
click at [255, 172] on input "Field Label" at bounding box center [373, 171] width 341 height 19
type input "Gender"
click at [261, 250] on div "Select a field type" at bounding box center [363, 246] width 321 height 18
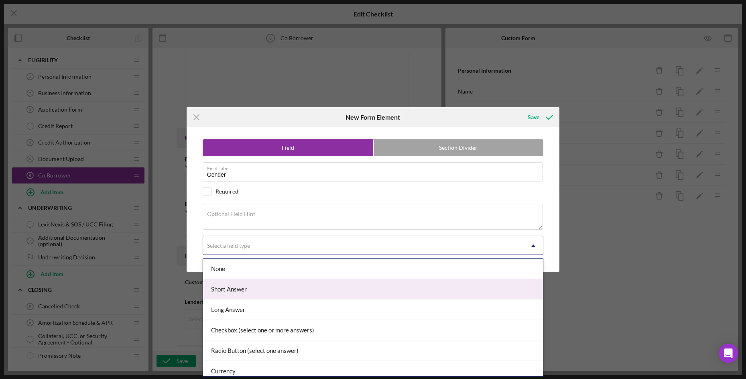
drag, startPoint x: 253, startPoint y: 297, endPoint x: 256, endPoint y: 293, distance: 4.7
click at [253, 296] on div "Short Answer" at bounding box center [373, 289] width 341 height 20
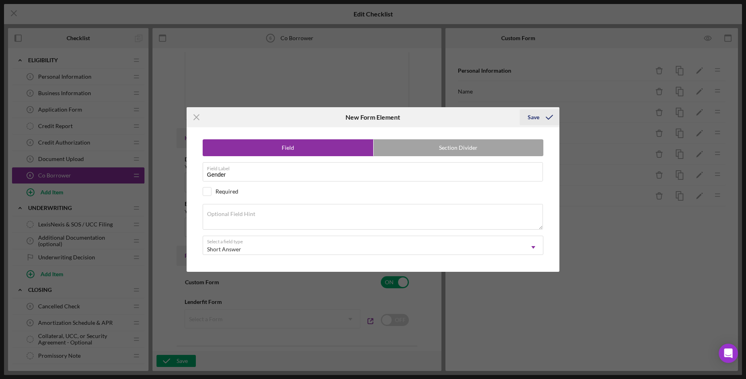
click at [553, 113] on icon "submit" at bounding box center [550, 117] width 20 height 20
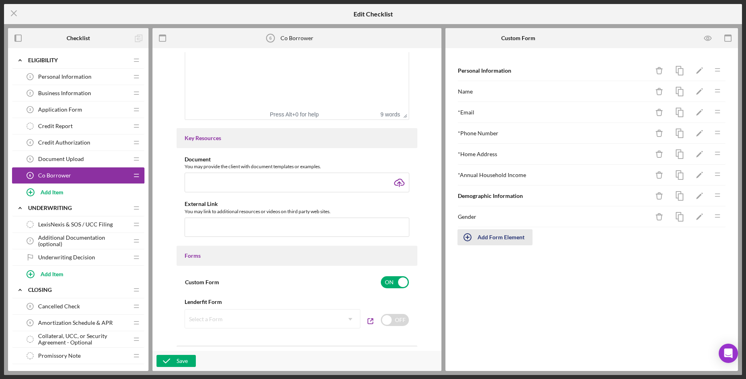
click at [508, 239] on div "Add Form Element" at bounding box center [501, 237] width 47 height 16
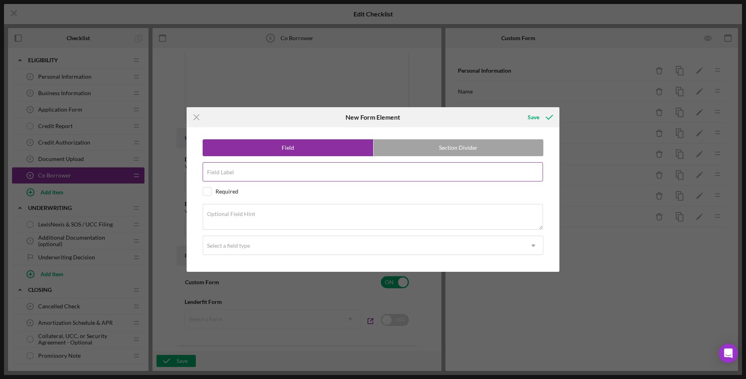
click at [289, 179] on input "Field Label" at bounding box center [373, 171] width 341 height 19
type input "Race"
click at [265, 215] on textarea "Optional Field Hint" at bounding box center [373, 217] width 341 height 26
click at [247, 251] on div "Select a field type" at bounding box center [363, 246] width 321 height 18
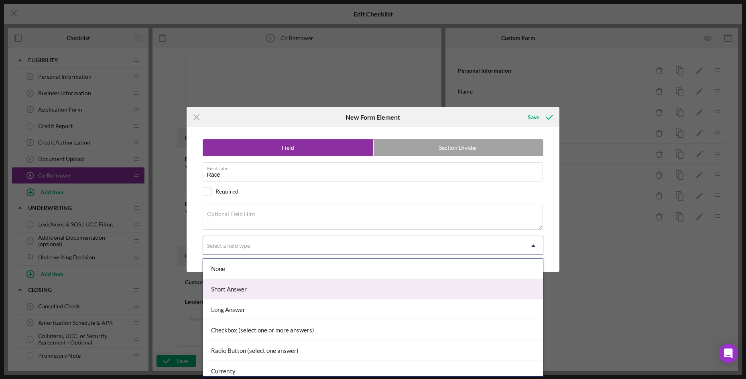
click at [265, 288] on div "Short Answer" at bounding box center [373, 289] width 341 height 20
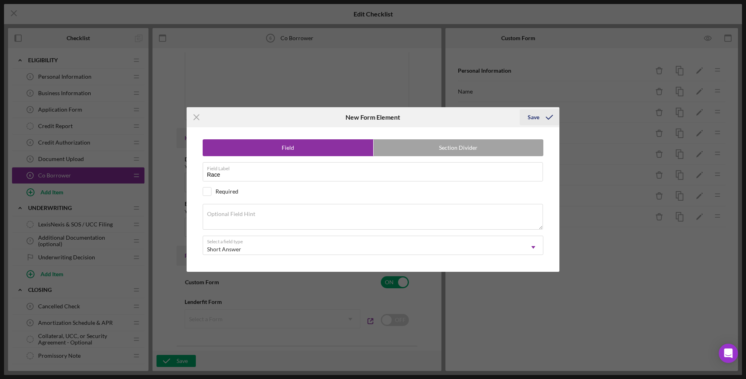
click at [553, 113] on icon "submit" at bounding box center [550, 117] width 20 height 20
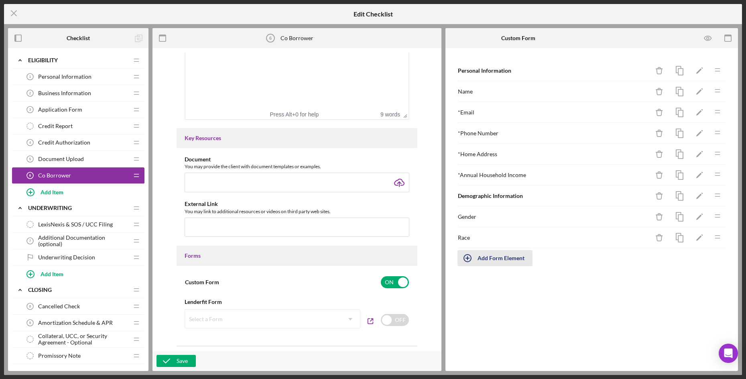
click at [505, 257] on div "Add Form Element" at bounding box center [501, 258] width 47 height 16
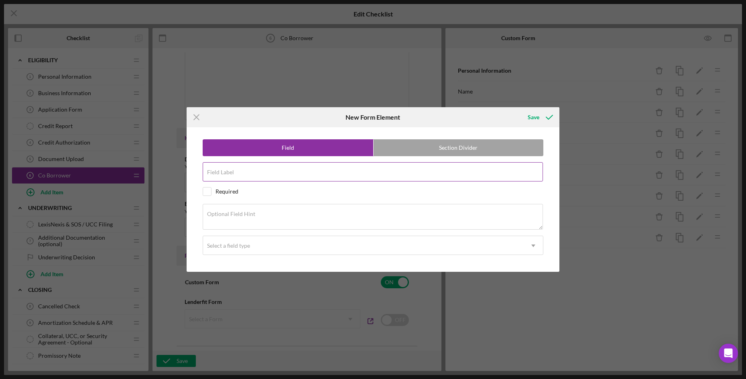
click at [287, 170] on div "Field Label" at bounding box center [373, 172] width 341 height 20
type input "Home Address"
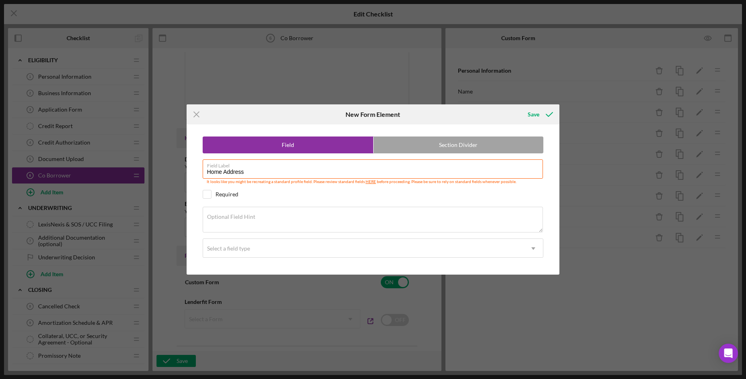
drag, startPoint x: 271, startPoint y: 170, endPoint x: 171, endPoint y: 176, distance: 99.8
click at [171, 176] on div "Icon/Menu Close New Form Element Save Field Section Divider Field Label Home Ad…" at bounding box center [373, 189] width 746 height 379
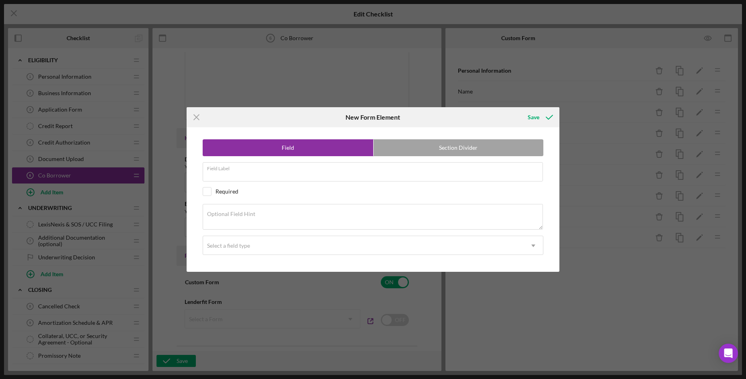
click at [597, 163] on div "Icon/Menu Close New Form Element Save Field Section Divider Field Label Require…" at bounding box center [373, 189] width 746 height 379
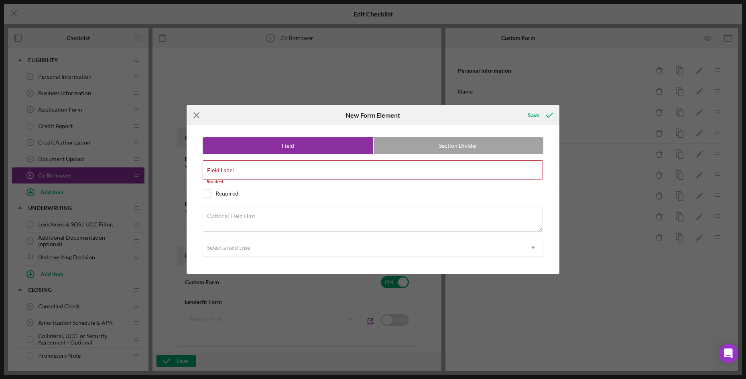
click at [199, 118] on line at bounding box center [196, 115] width 5 height 5
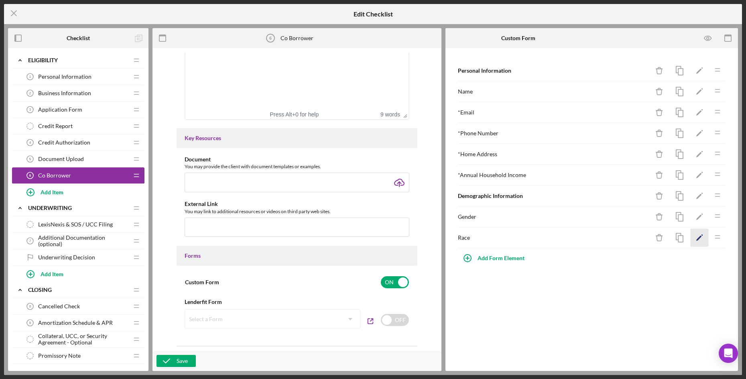
click at [701, 237] on polygon "button" at bounding box center [700, 239] width 6 height 6
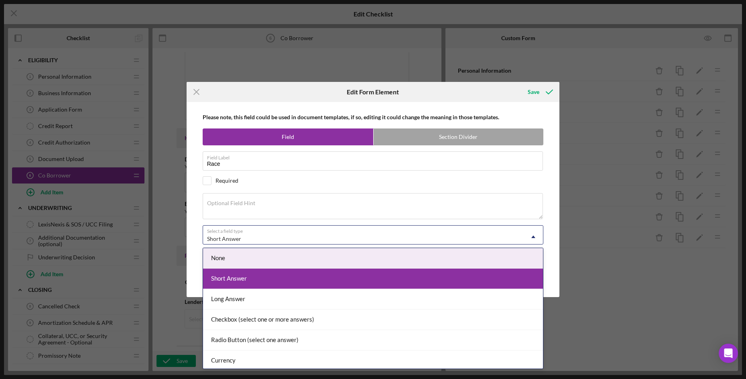
click at [285, 225] on div "Short Answer Icon/Dropdown Arrow" at bounding box center [373, 234] width 341 height 19
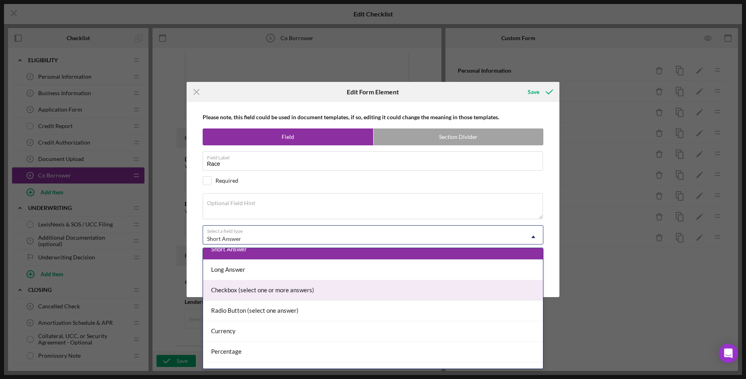
scroll to position [40, 0]
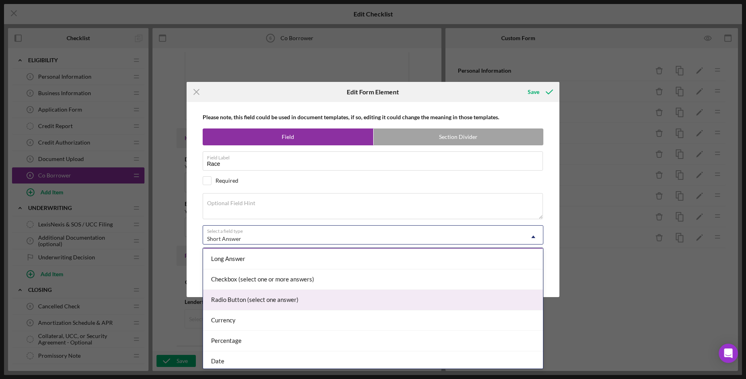
click at [280, 303] on div "Radio Button (select one answer)" at bounding box center [373, 300] width 341 height 20
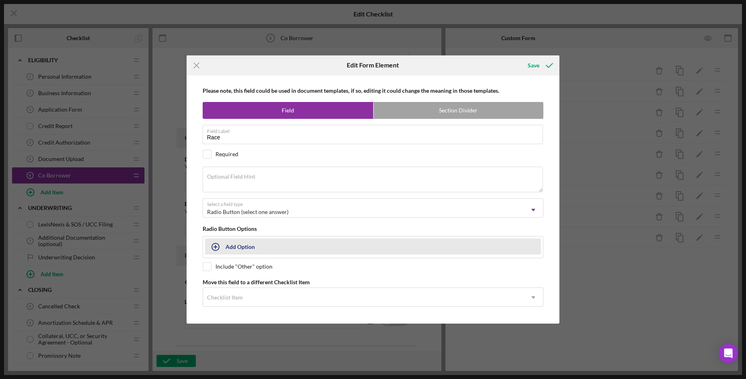
click at [255, 244] on div "Add Option" at bounding box center [240, 246] width 29 height 15
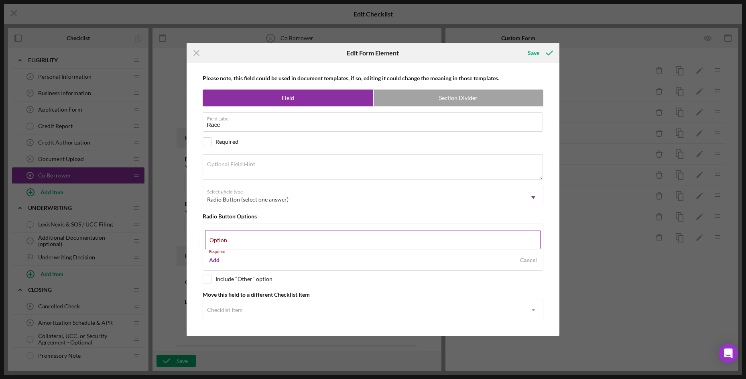
click at [253, 246] on input "Option" at bounding box center [373, 239] width 336 height 19
click at [236, 242] on div "Option Required" at bounding box center [373, 242] width 336 height 24
paste input "[DEMOGRAPHIC_DATA] or [US_STATE][DEMOGRAPHIC_DATA]"
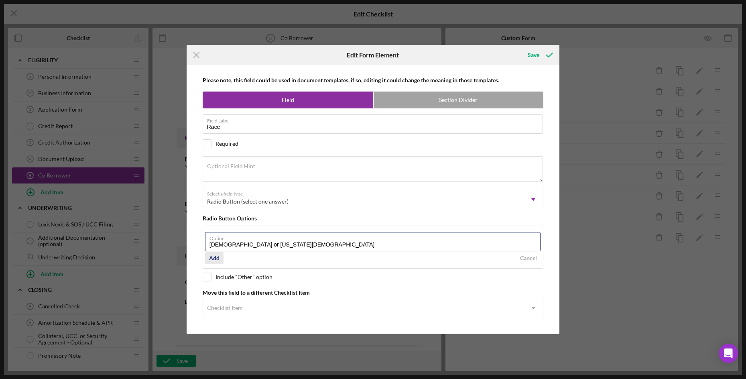
type input "[DEMOGRAPHIC_DATA] or [US_STATE][DEMOGRAPHIC_DATA]"
click at [213, 257] on div "Add" at bounding box center [214, 258] width 10 height 12
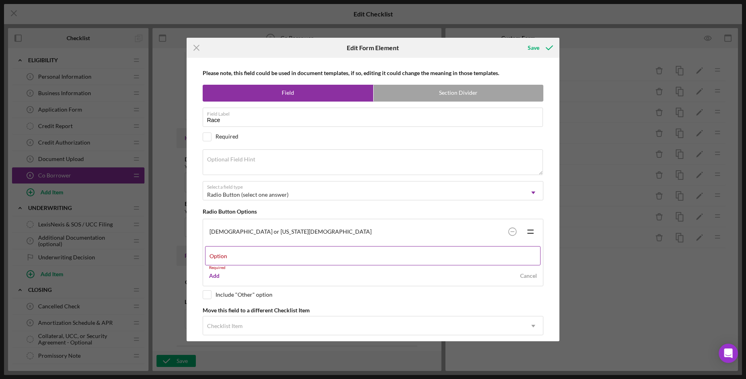
click at [227, 254] on label "Option" at bounding box center [219, 256] width 18 height 6
click at [281, 254] on input "Option" at bounding box center [373, 255] width 336 height 19
paste input "[DEMOGRAPHIC_DATA]"
type input "[DEMOGRAPHIC_DATA]"
click at [217, 272] on div "Add" at bounding box center [214, 272] width 10 height 12
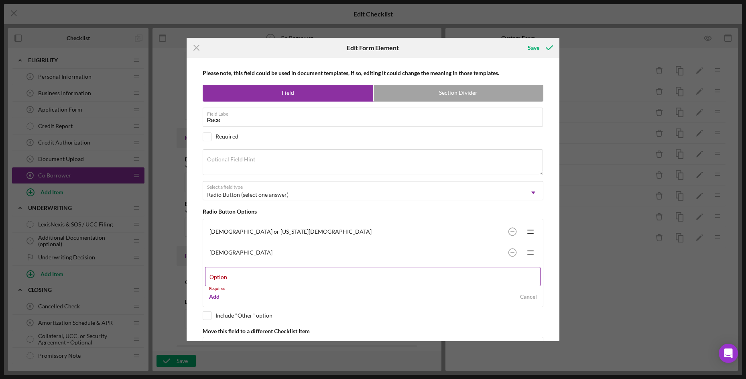
click at [246, 270] on div "Option Required" at bounding box center [373, 279] width 336 height 24
paste input "[DEMOGRAPHIC_DATA] or other Pacific Islander"
type input "[DEMOGRAPHIC_DATA] or other Pacific Islander"
click at [214, 293] on div "Add" at bounding box center [214, 293] width 10 height 12
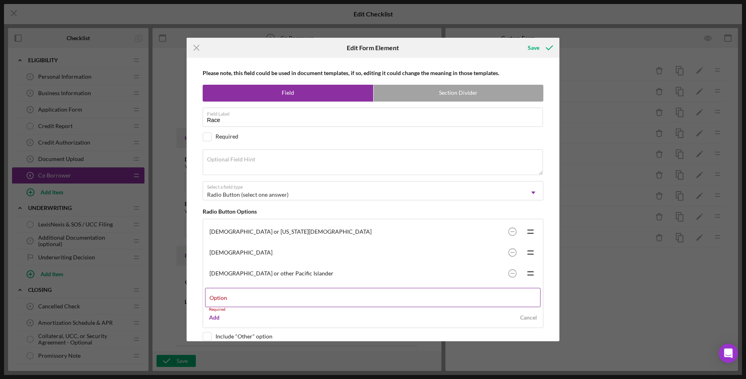
click at [279, 303] on input "Option" at bounding box center [373, 297] width 336 height 19
click at [274, 293] on label "Option" at bounding box center [376, 292] width 332 height 9
click at [274, 293] on input "Option" at bounding box center [373, 297] width 336 height 19
paste input "White"
type input "White"
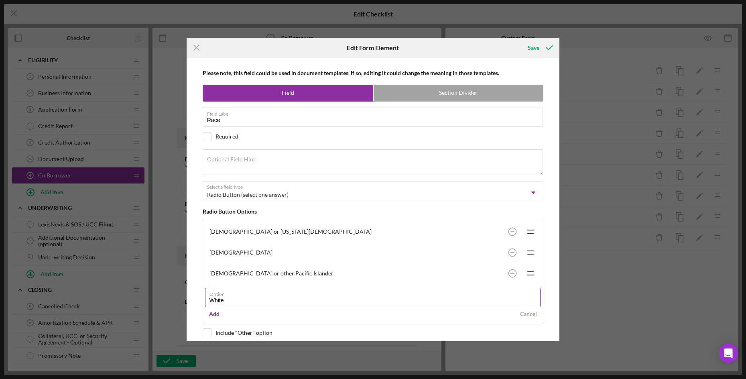
drag, startPoint x: 210, startPoint y: 316, endPoint x: 223, endPoint y: 311, distance: 14.0
click at [212, 315] on div "Add" at bounding box center [214, 314] width 10 height 12
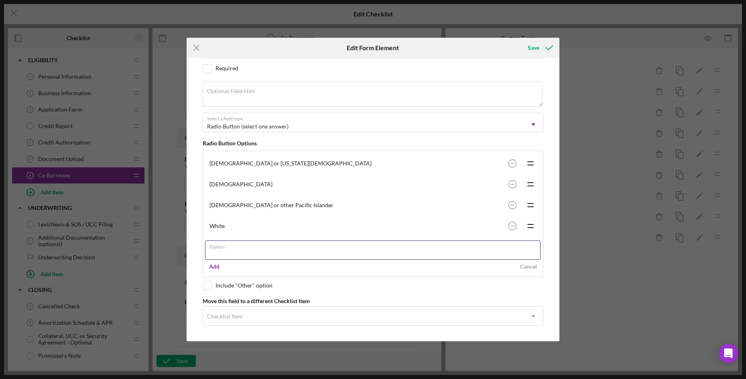
scroll to position [69, 0]
click at [241, 253] on input "Option" at bounding box center [373, 248] width 336 height 19
paste input "Multi-Racial"
type input "Multi-Racial"
click at [215, 264] on div "Add" at bounding box center [214, 265] width 10 height 12
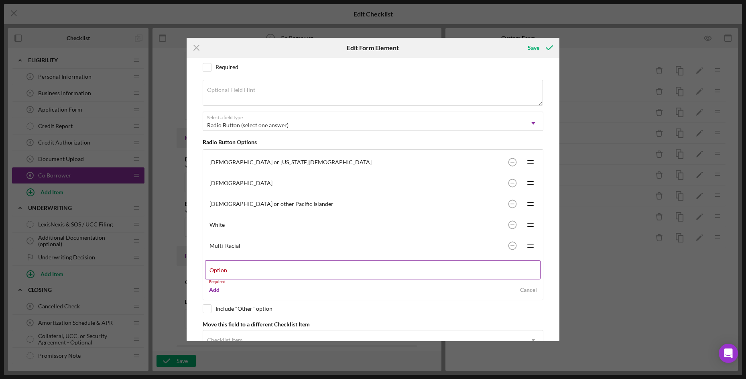
click at [227, 270] on label "Option" at bounding box center [219, 270] width 18 height 6
click at [229, 270] on input "Option" at bounding box center [373, 269] width 336 height 19
paste input "Other"
type input "Other"
click at [343, 249] on div "Multi-Racial Icon/Drag" at bounding box center [373, 245] width 336 height 21
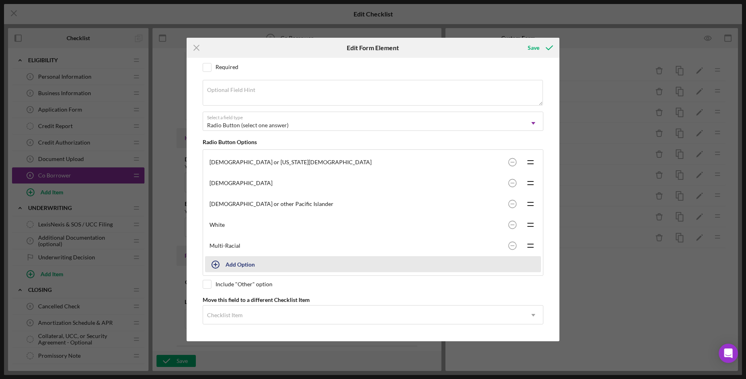
click at [223, 263] on icon "button" at bounding box center [216, 265] width 20 height 20
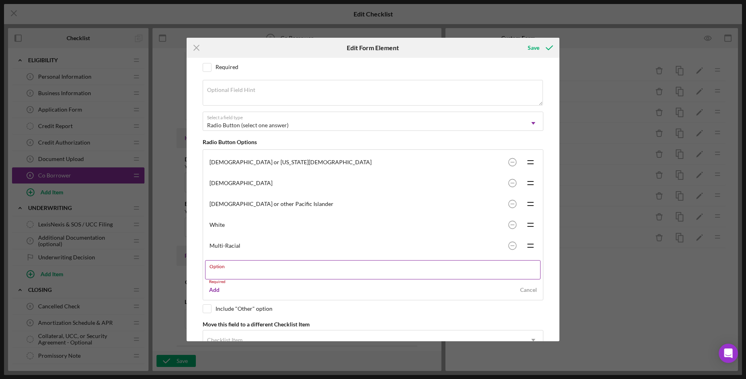
drag, startPoint x: 241, startPoint y: 272, endPoint x: 247, endPoint y: 272, distance: 5.6
click at [241, 272] on input "Option" at bounding box center [373, 269] width 336 height 19
paste input "Other"
type input "Other"
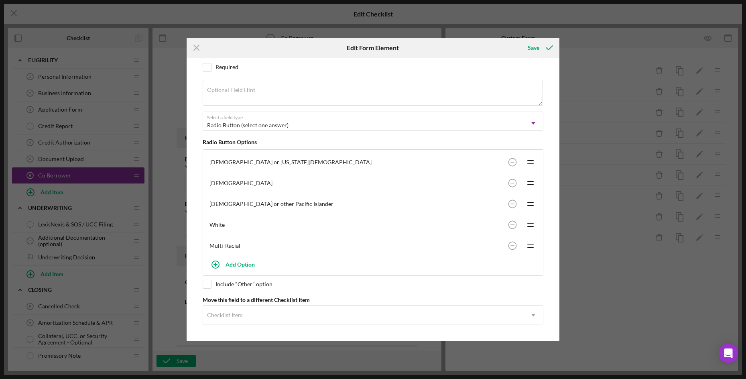
click at [290, 239] on div "Multi-Racial Icon/Drag" at bounding box center [373, 245] width 336 height 21
click at [209, 285] on input "checkbox" at bounding box center [207, 284] width 8 height 8
checkbox input "true"
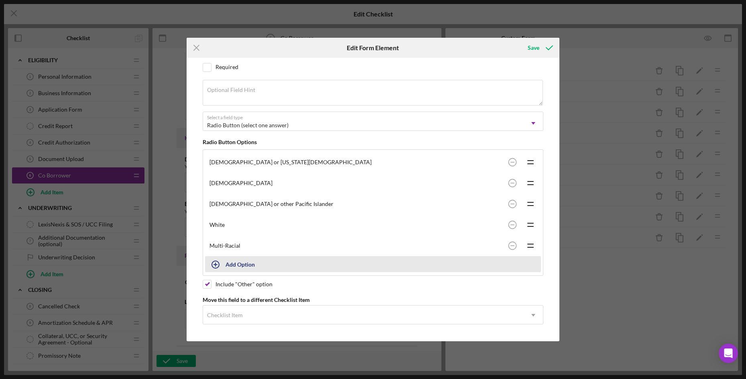
click at [212, 267] on icon "button" at bounding box center [216, 265] width 20 height 20
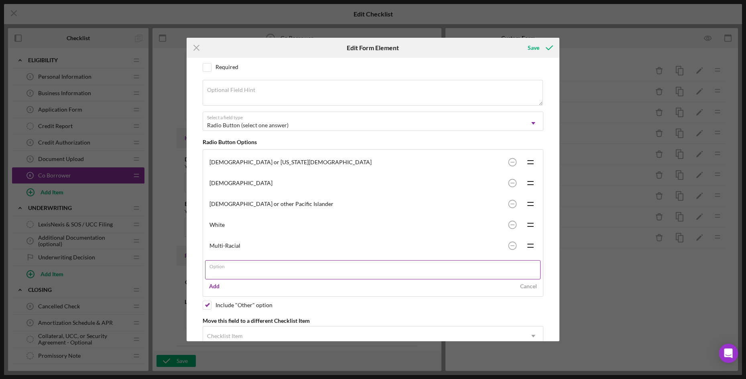
click at [232, 271] on input "Option" at bounding box center [373, 269] width 336 height 19
click at [340, 284] on div "Required" at bounding box center [373, 281] width 336 height 5
click at [488, 304] on div "Please note, this field could be used in document templates, if so, editing it …" at bounding box center [373, 199] width 365 height 283
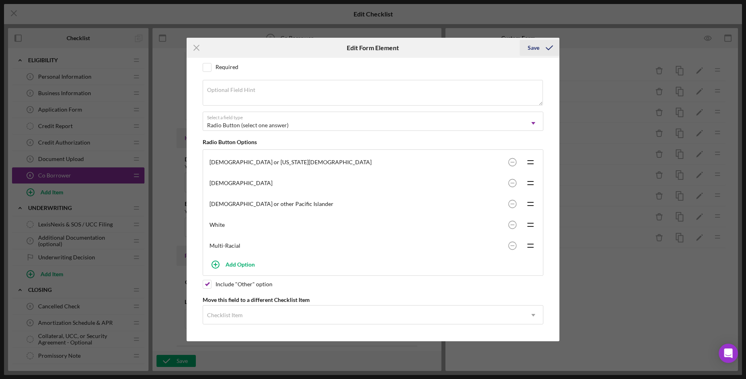
click at [544, 51] on icon "submit" at bounding box center [550, 48] width 20 height 20
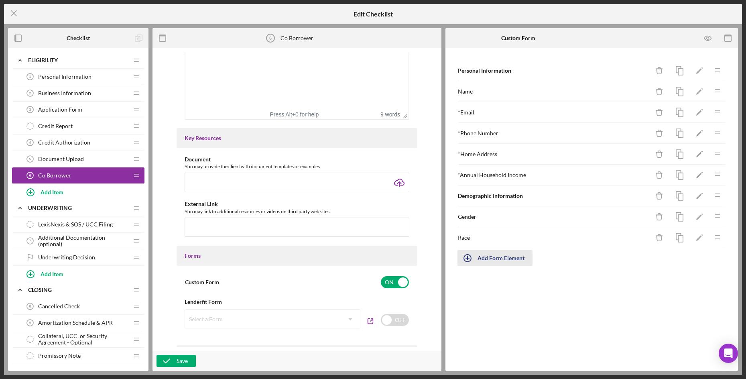
click at [514, 256] on div "Add Form Element" at bounding box center [501, 258] width 47 height 16
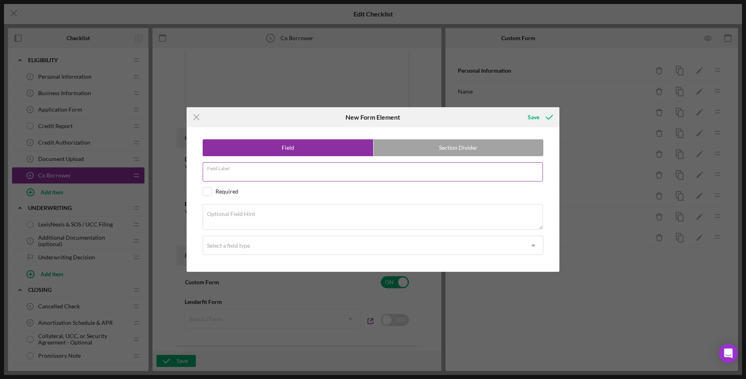
click at [246, 172] on input "Field Label" at bounding box center [373, 171] width 341 height 19
type input "Ethnicity"
click at [274, 216] on textarea "Optional Field Hint" at bounding box center [373, 217] width 341 height 26
click at [251, 254] on div "Select a field type" at bounding box center [363, 246] width 321 height 18
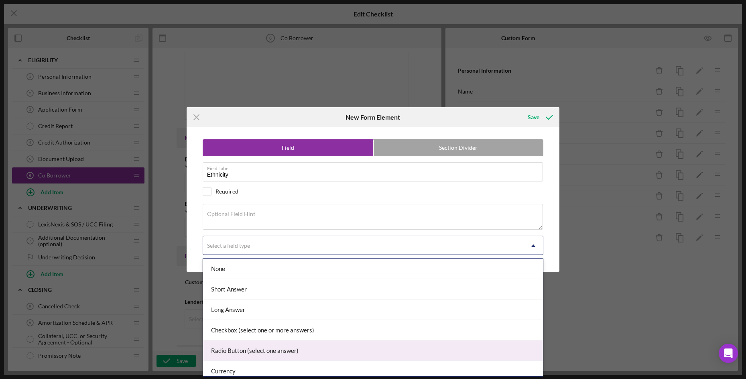
click at [245, 349] on div "Radio Button (select one answer)" at bounding box center [373, 351] width 341 height 20
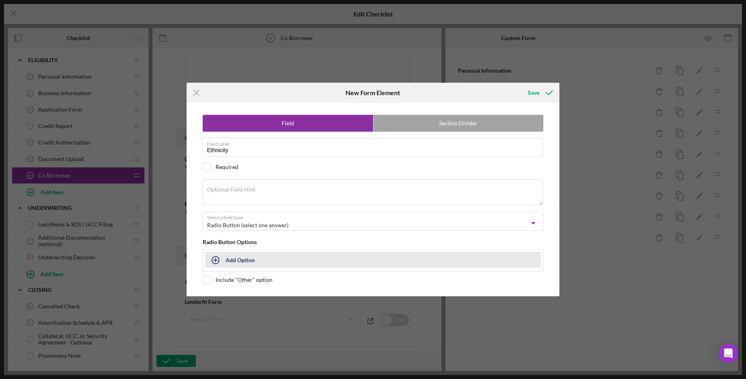
click at [260, 262] on button "Add Option" at bounding box center [373, 260] width 336 height 16
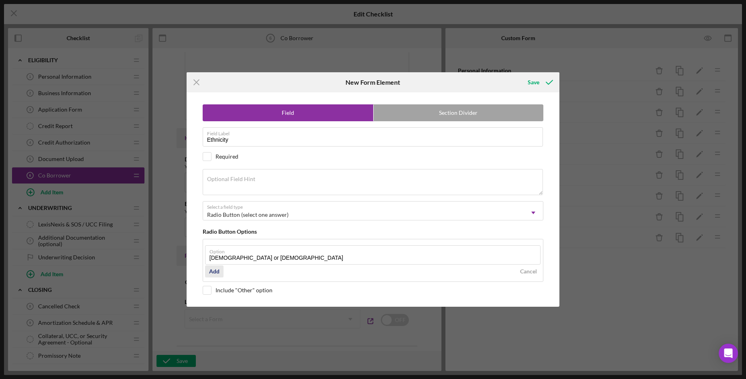
type input "[DEMOGRAPHIC_DATA] or [DEMOGRAPHIC_DATA]"
click at [220, 268] on button "Add" at bounding box center [214, 271] width 18 height 12
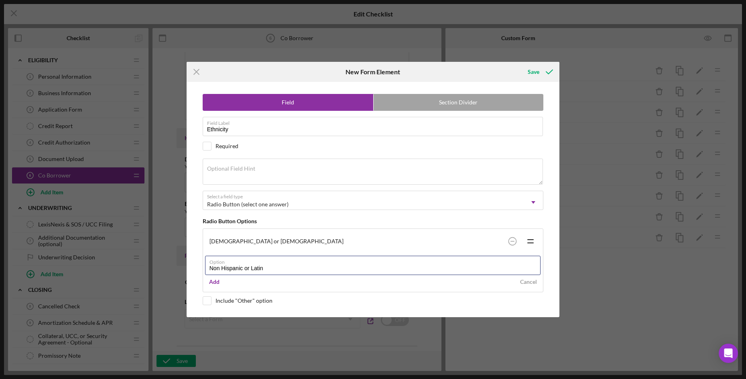
type input "Non [DEMOGRAPHIC_DATA] or [DEMOGRAPHIC_DATA]"
click at [206, 302] on div "Field Section Divider Field Label Ethnicity Required Optional Field Hint Select…" at bounding box center [373, 199] width 365 height 235
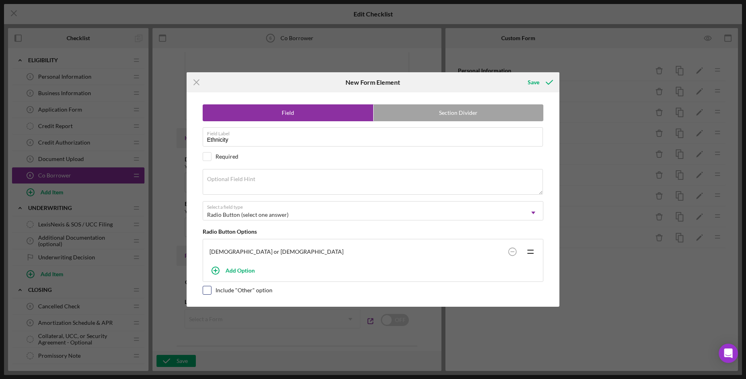
click at [205, 292] on input "checkbox" at bounding box center [207, 290] width 8 height 8
checkbox input "true"
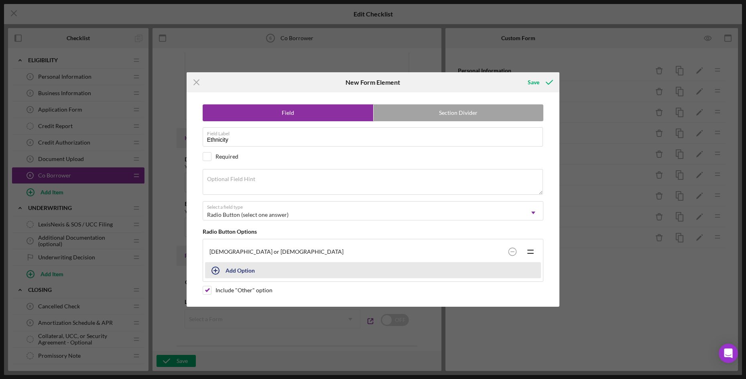
click at [241, 269] on div "Add Option" at bounding box center [240, 270] width 29 height 15
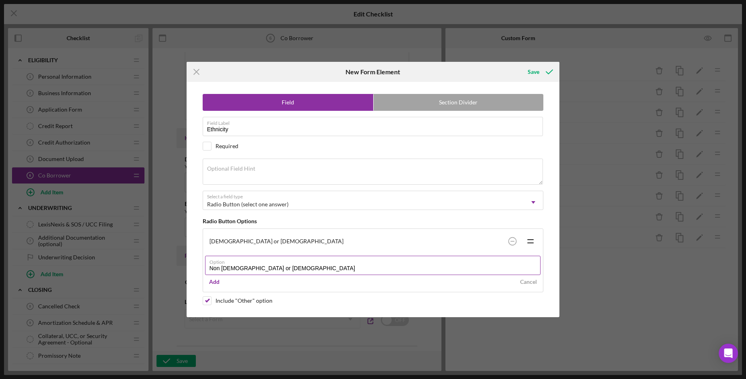
type input "Non [DEMOGRAPHIC_DATA] or [DEMOGRAPHIC_DATA]"
click at [399, 258] on label "Option" at bounding box center [376, 260] width 332 height 9
click at [399, 258] on input "Non [DEMOGRAPHIC_DATA] or [DEMOGRAPHIC_DATA]" at bounding box center [373, 265] width 336 height 19
click at [214, 285] on div "Add" at bounding box center [214, 282] width 10 height 12
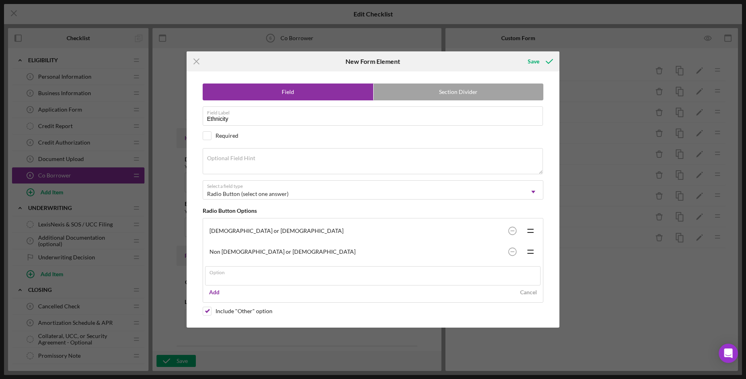
click at [328, 297] on div "Add Cancel" at bounding box center [373, 292] width 336 height 12
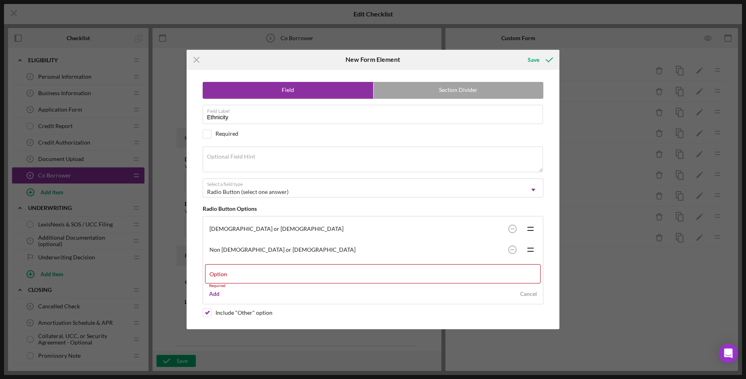
click at [314, 294] on div "Add Cancel" at bounding box center [373, 294] width 336 height 12
click at [536, 53] on div "Icon/Menu Close New Form Element Save Field Section Divider Field Label Ethnici…" at bounding box center [373, 189] width 746 height 379
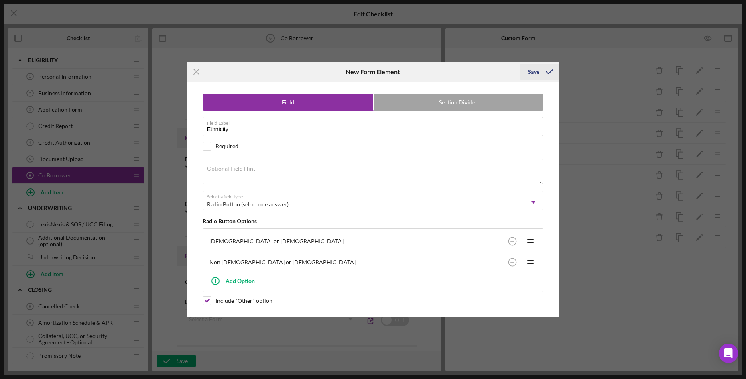
click at [534, 71] on div "Save" at bounding box center [534, 72] width 12 height 16
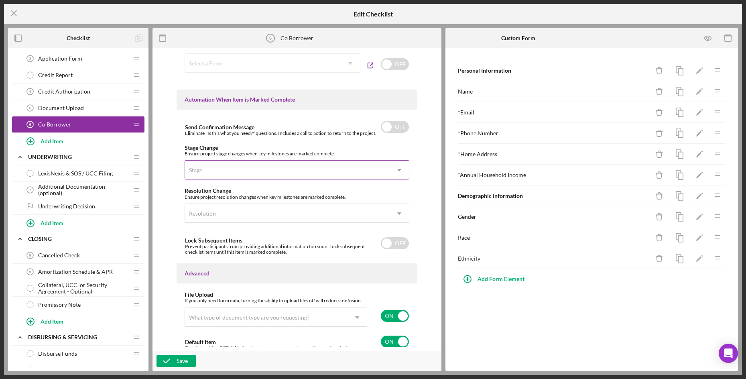
scroll to position [461, 0]
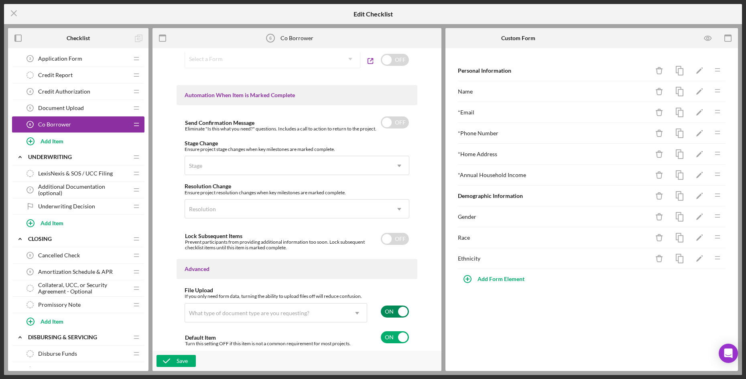
click at [393, 309] on input "checkbox" at bounding box center [395, 312] width 28 height 12
checkbox input "false"
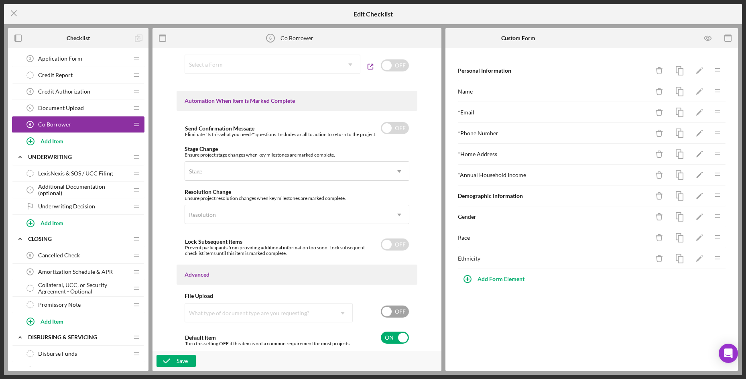
scroll to position [455, 0]
click at [183, 361] on div "Save" at bounding box center [182, 361] width 11 height 12
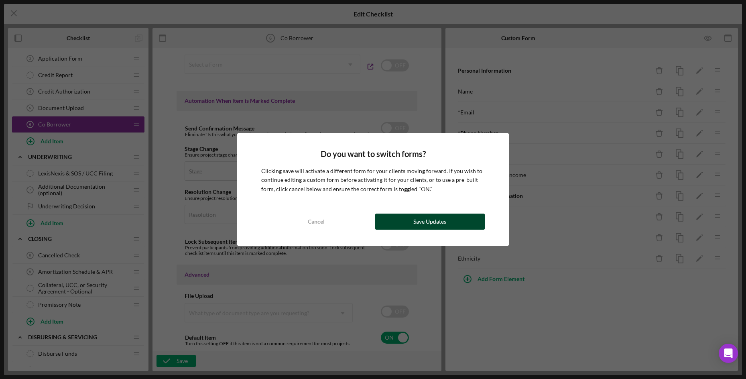
click at [389, 224] on button "Save Updates" at bounding box center [430, 222] width 110 height 16
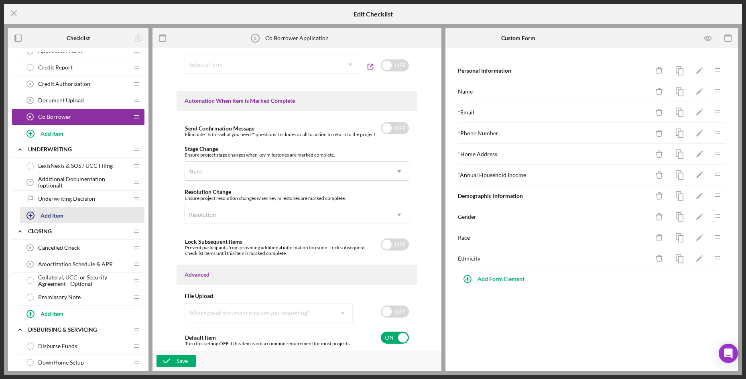
scroll to position [11, 0]
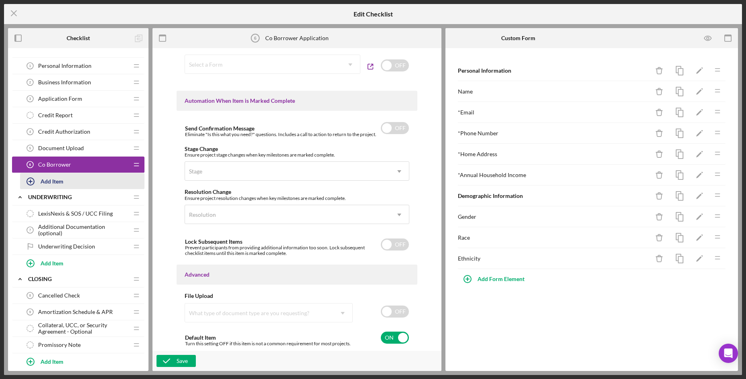
click at [31, 184] on icon "button" at bounding box center [30, 181] width 20 height 20
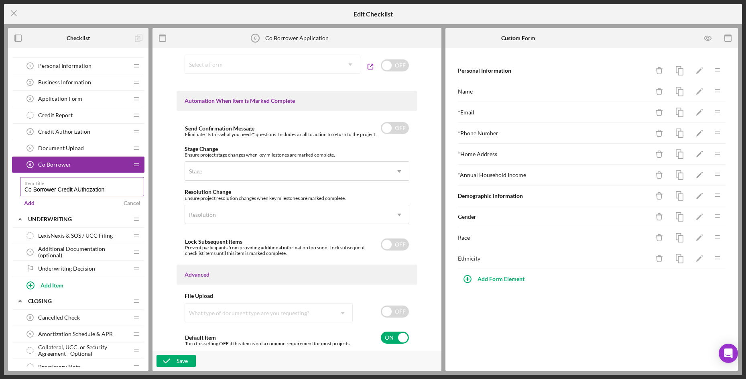
click at [82, 189] on input "Co Borrower Credit AUthozation" at bounding box center [82, 186] width 124 height 19
drag, startPoint x: 87, startPoint y: 188, endPoint x: 81, endPoint y: 188, distance: 6.0
click at [73, 202] on div "Add Cancel" at bounding box center [82, 203] width 124 height 12
click at [81, 188] on input "Co Borrower Credit AUthozation" at bounding box center [82, 186] width 124 height 19
click at [118, 193] on input "Co Borrower Credit Authozation" at bounding box center [82, 186] width 124 height 19
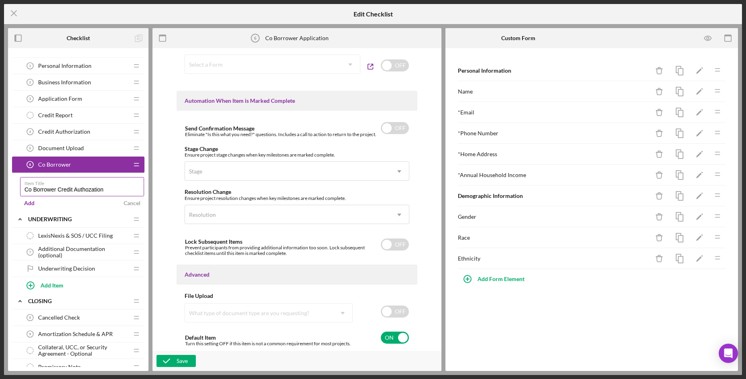
click at [101, 190] on input "Co Borrower Credit Authozation" at bounding box center [82, 186] width 124 height 19
drag, startPoint x: 101, startPoint y: 190, endPoint x: 65, endPoint y: 195, distance: 36.5
click at [65, 195] on input "Co Borrower Credit Authozation" at bounding box center [82, 186] width 124 height 19
click at [81, 192] on input "Co Borrower Credit Authozation" at bounding box center [82, 186] width 124 height 19
click at [93, 187] on input "Co Borrower Credit Authozation" at bounding box center [82, 186] width 124 height 19
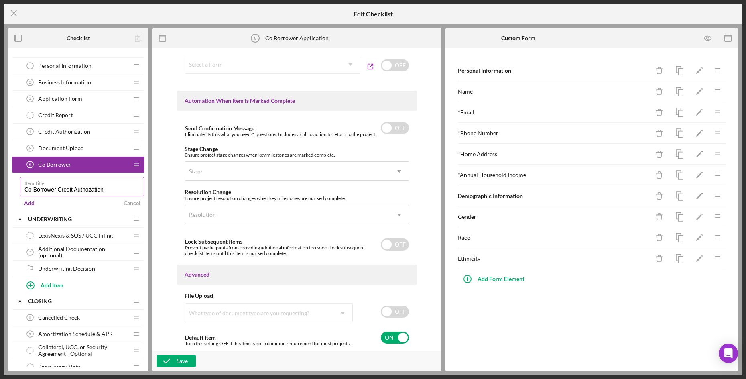
click at [89, 191] on input "Co Borrower Credit Authozation" at bounding box center [82, 186] width 124 height 19
click at [98, 185] on label "Item Title" at bounding box center [84, 181] width 120 height 9
click at [98, 185] on input "Co Borrower Credit Authorzation" at bounding box center [82, 186] width 124 height 19
click at [98, 188] on input "Co Borrower Credit Authorzation" at bounding box center [82, 186] width 124 height 19
drag, startPoint x: 98, startPoint y: 188, endPoint x: 73, endPoint y: 206, distance: 31.0
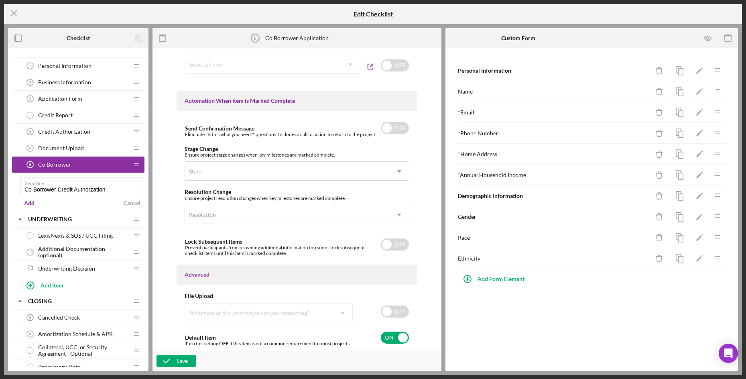
click at [73, 206] on div "Add Cancel" at bounding box center [82, 203] width 124 height 12
click at [75, 189] on input "Co Borrower Credit Authorzation" at bounding box center [82, 186] width 124 height 19
click at [90, 189] on input "Co Borrower Credit Authorzation" at bounding box center [82, 186] width 124 height 19
click at [123, 187] on input "Co Borrower Credit Authorization" at bounding box center [82, 186] width 124 height 19
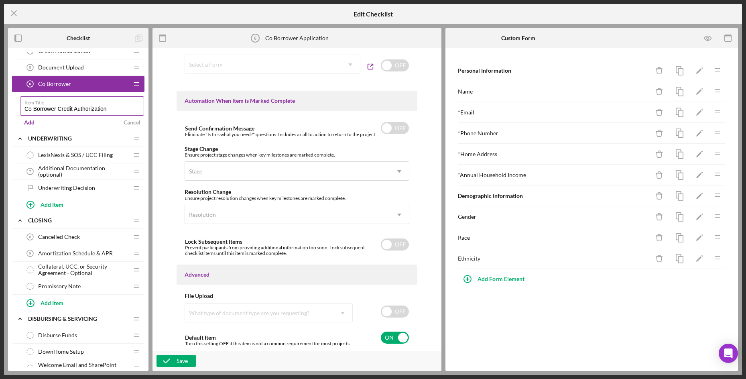
scroll to position [0, 0]
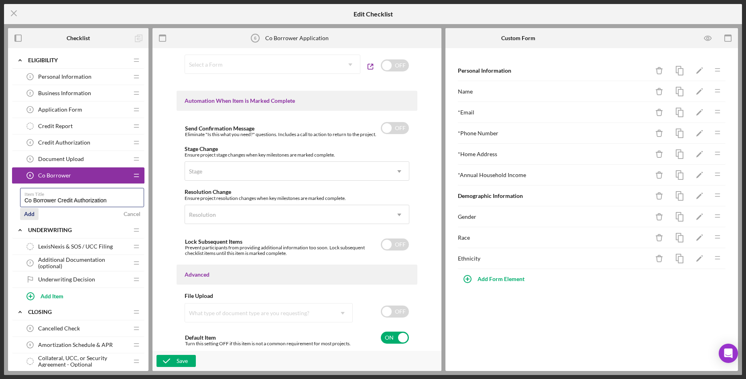
type input "Co Borrower Credit Authorization"
click at [34, 214] on div "Add" at bounding box center [29, 214] width 10 height 12
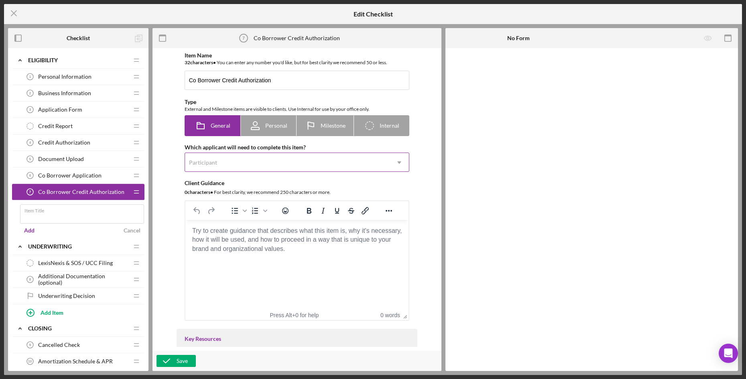
drag, startPoint x: 252, startPoint y: 171, endPoint x: 257, endPoint y: 169, distance: 4.9
click at [253, 170] on div "Participant" at bounding box center [287, 162] width 205 height 18
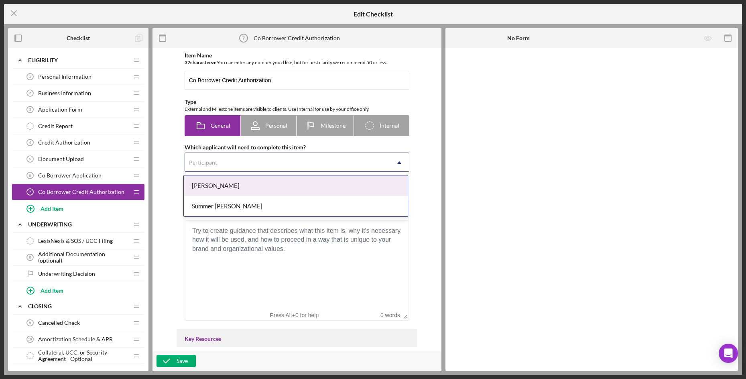
click at [241, 187] on div "[PERSON_NAME]" at bounding box center [296, 185] width 224 height 20
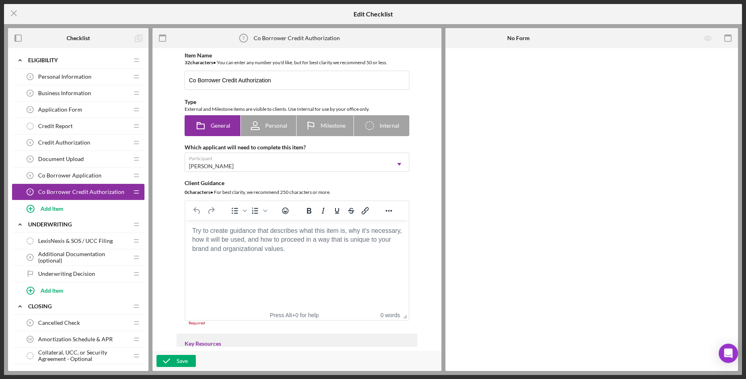
click at [226, 232] on body "Rich Text Area. Press ALT-0 for help." at bounding box center [297, 230] width 210 height 9
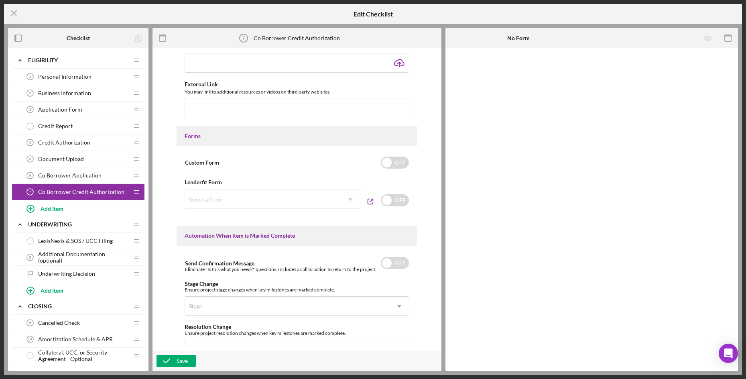
scroll to position [321, 0]
click at [398, 200] on input "checkbox" at bounding box center [395, 200] width 28 height 12
checkbox input "true"
click at [297, 199] on div "Select a Form" at bounding box center [263, 199] width 156 height 18
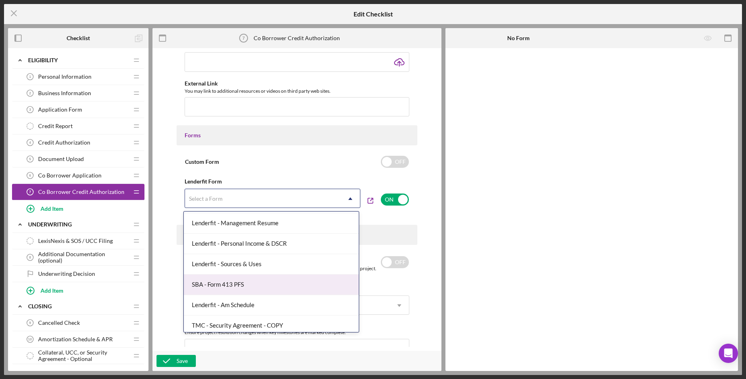
scroll to position [269, 0]
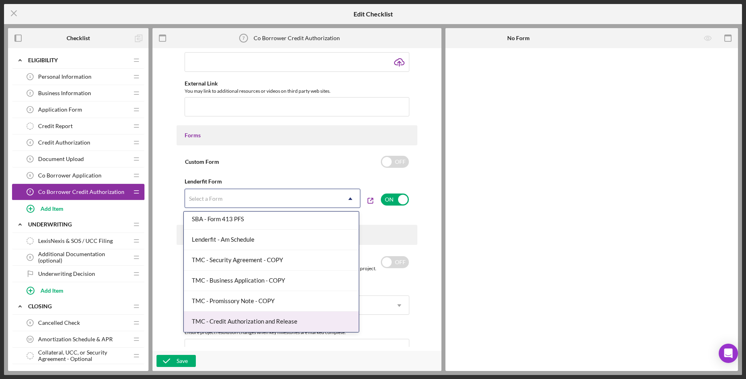
click at [274, 322] on div "TMC - Credit Authorization and Release" at bounding box center [271, 322] width 175 height 20
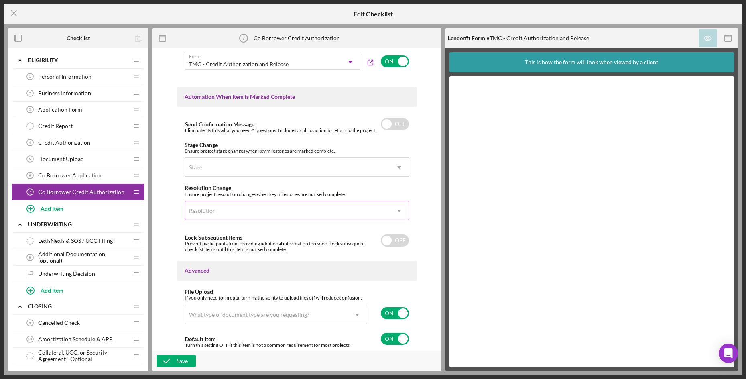
scroll to position [461, 0]
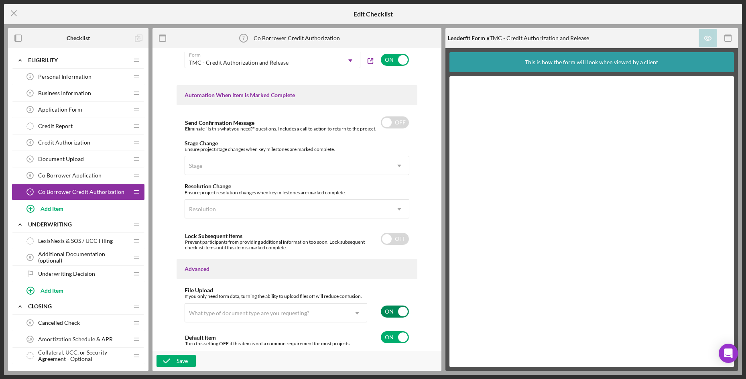
click at [397, 313] on input "checkbox" at bounding box center [395, 312] width 28 height 12
checkbox input "false"
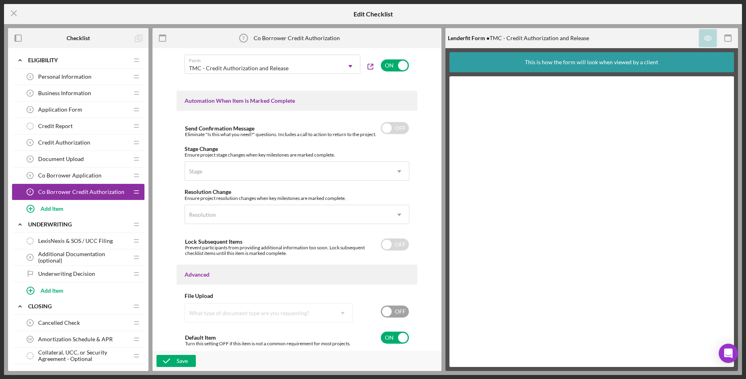
scroll to position [455, 0]
click at [192, 361] on button "Save" at bounding box center [176, 361] width 39 height 12
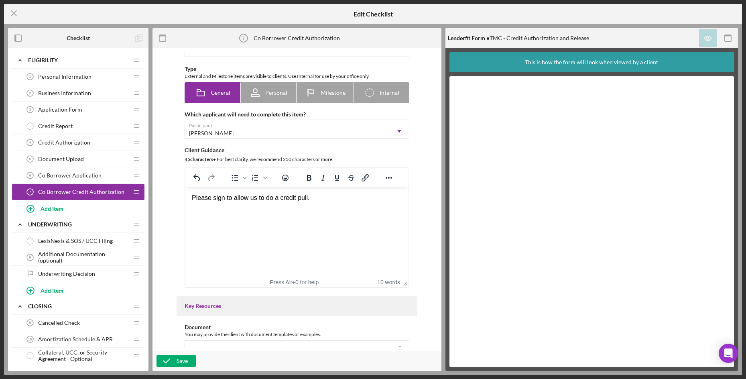
scroll to position [0, 0]
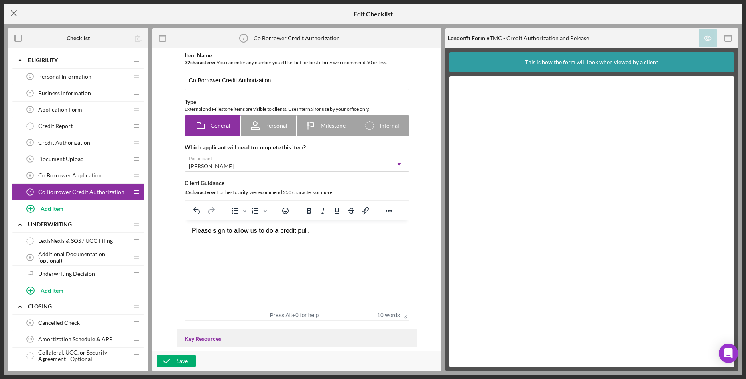
click at [11, 17] on icon "Icon/Menu Close" at bounding box center [14, 13] width 20 height 20
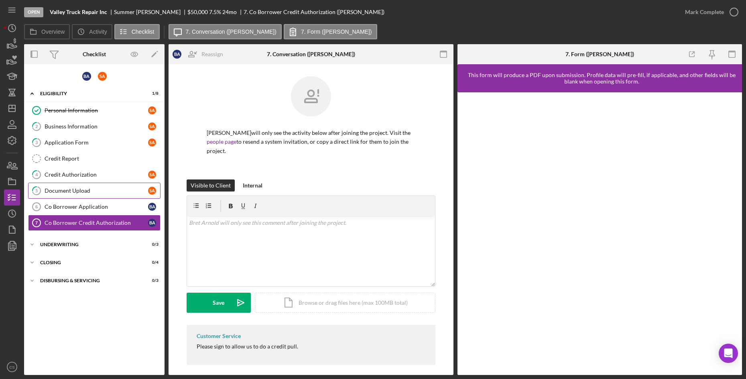
click at [87, 194] on div "Document Upload" at bounding box center [97, 191] width 104 height 6
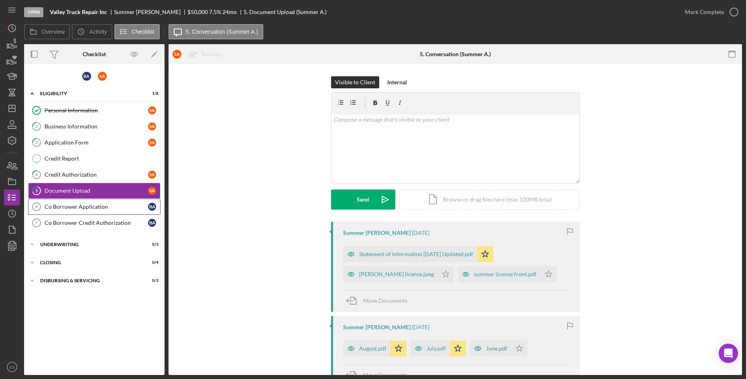
click at [89, 209] on div "Co Borrower Application" at bounding box center [97, 207] width 104 height 6
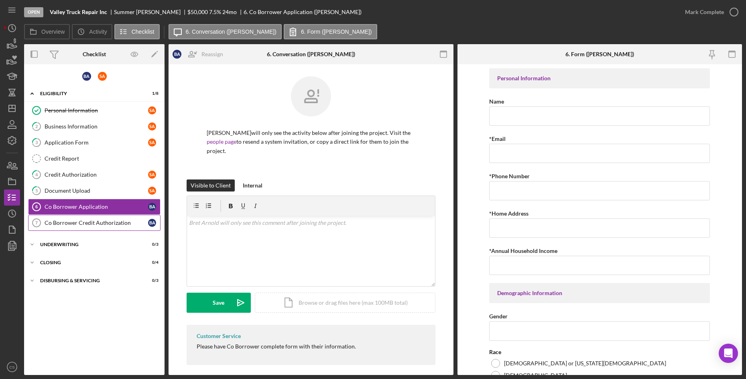
click at [97, 221] on div "Co Borrower Credit Authorization" at bounding box center [97, 223] width 104 height 6
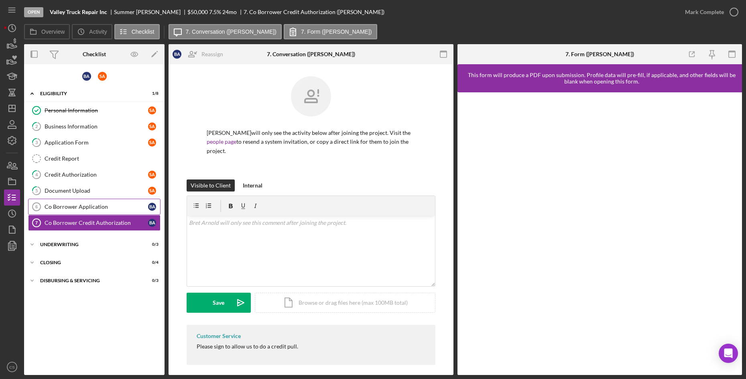
click at [104, 213] on link "Co Borrower Application 6 Co Borrower Application B A" at bounding box center [94, 207] width 133 height 16
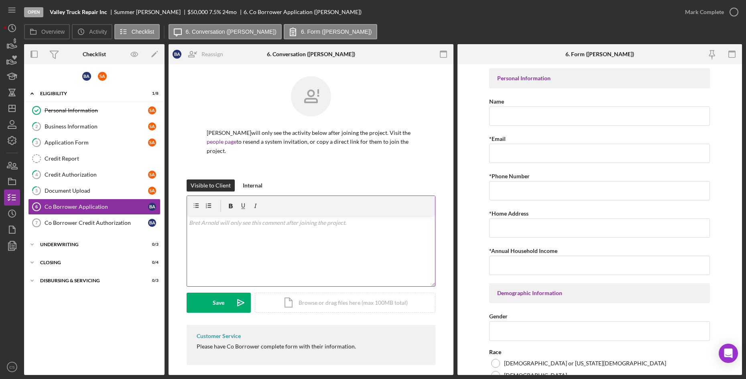
click at [251, 224] on div "v Color teal Color pink Remove color Add row above Add row below Add column bef…" at bounding box center [311, 251] width 248 height 70
click at [11, 165] on icon "button" at bounding box center [12, 165] width 20 height 20
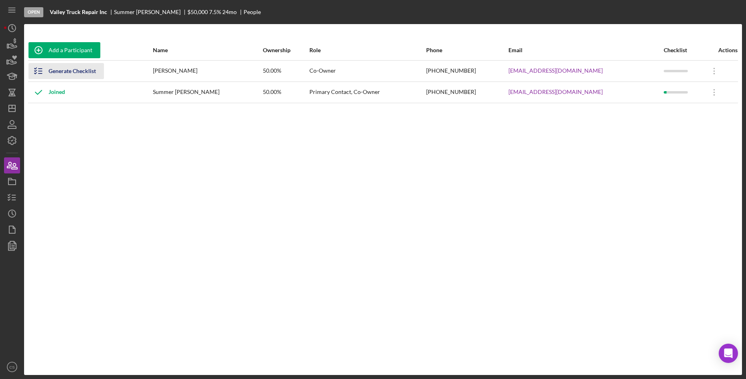
click at [92, 74] on div "Generate Checklist" at bounding box center [72, 71] width 47 height 16
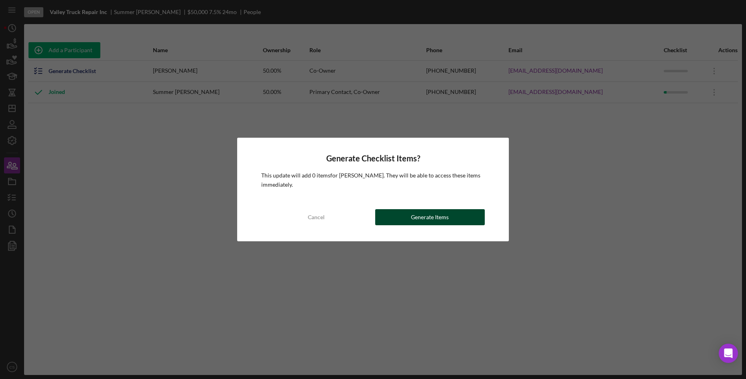
click at [416, 220] on div "Generate Items" at bounding box center [430, 217] width 38 height 16
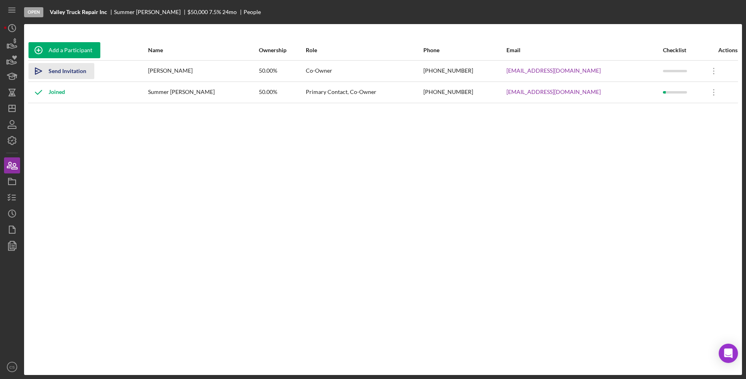
click at [59, 67] on div "Send Invitation" at bounding box center [68, 71] width 38 height 16
drag, startPoint x: 471, startPoint y: 283, endPoint x: 476, endPoint y: 276, distance: 7.8
click at [472, 281] on div "Add a Participant Name Ownership Role Phone Email Checklist Actions Icon/icon-i…" at bounding box center [383, 199] width 718 height 319
